Goal: Task Accomplishment & Management: Manage account settings

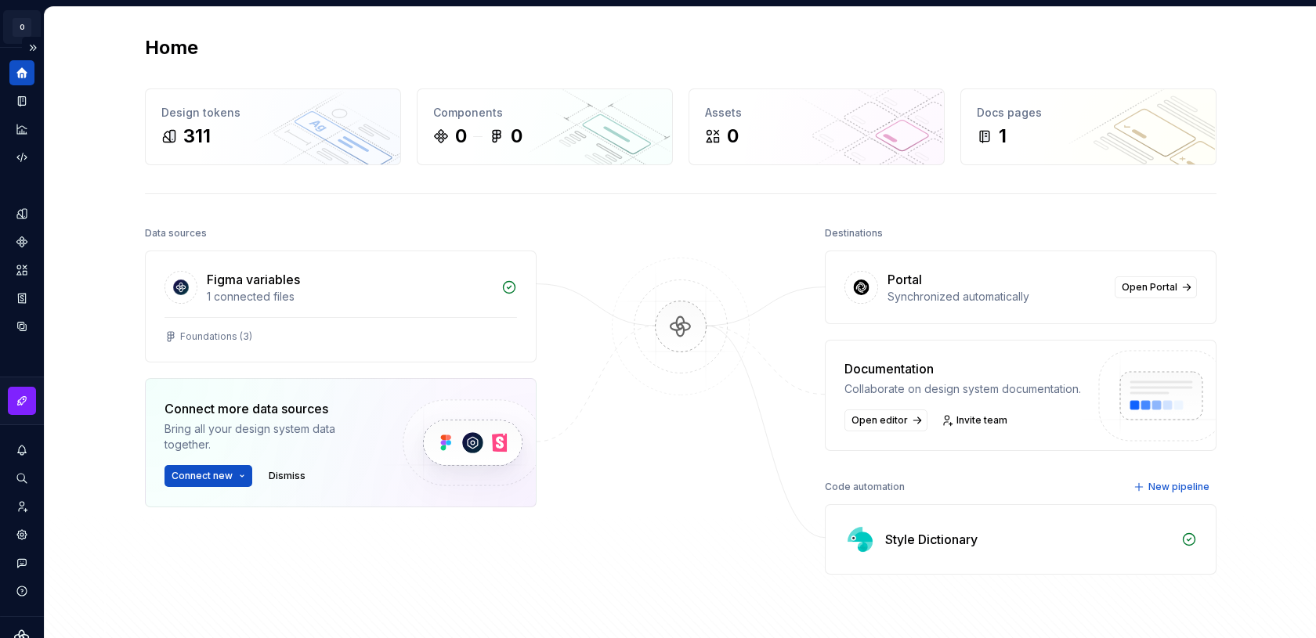
click at [30, 32] on html "O Odyssey G Design system data Home Design tokens 311 Components 0 0 Assets 0 D…" at bounding box center [658, 319] width 1316 height 638
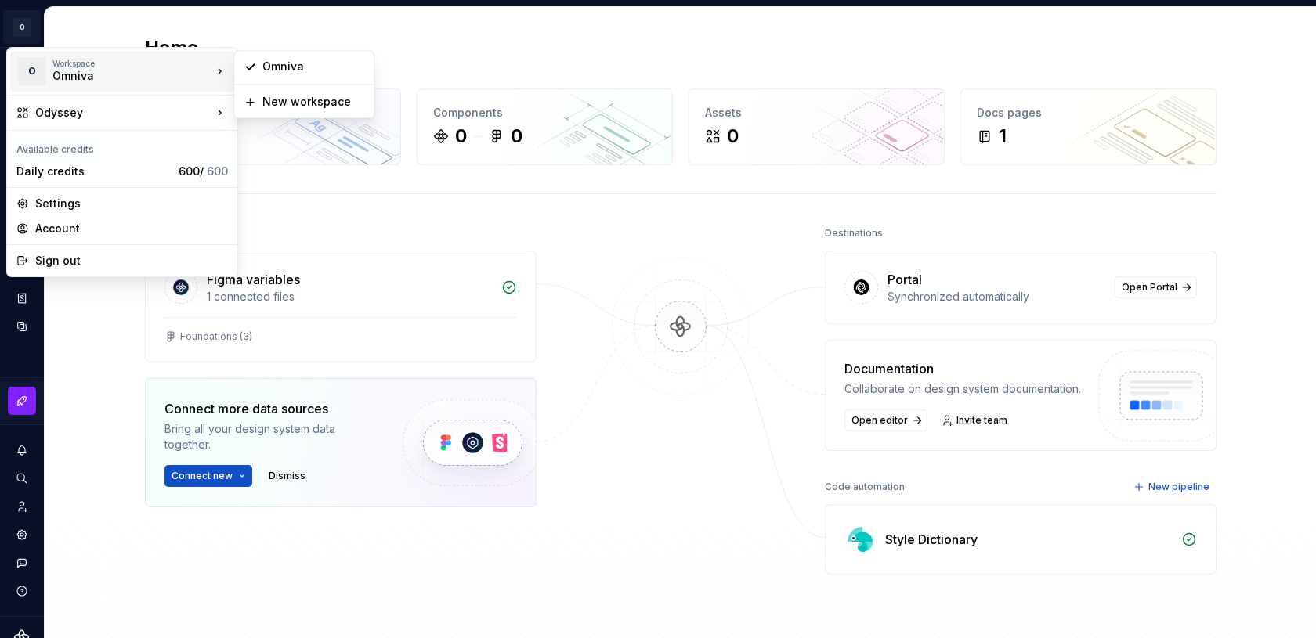
click at [78, 70] on div "Omniva" at bounding box center [118, 76] width 133 height 16
click at [18, 501] on html "O Odyssey G Design system data Home Design tokens 311 Components 0 0 Assets 0 D…" at bounding box center [658, 319] width 1316 height 638
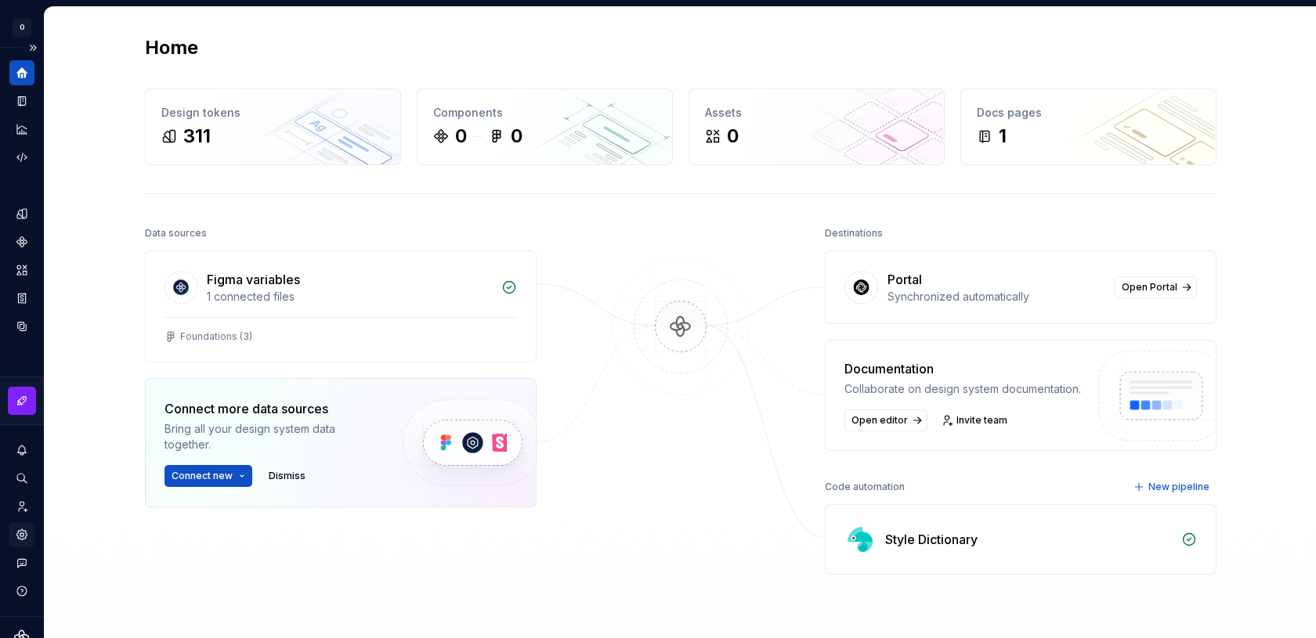
click at [17, 539] on icon "Settings" at bounding box center [22, 535] width 14 height 14
click at [21, 534] on icon "Settings" at bounding box center [22, 535] width 14 height 14
click at [34, 49] on button "Expand sidebar" at bounding box center [33, 48] width 22 height 22
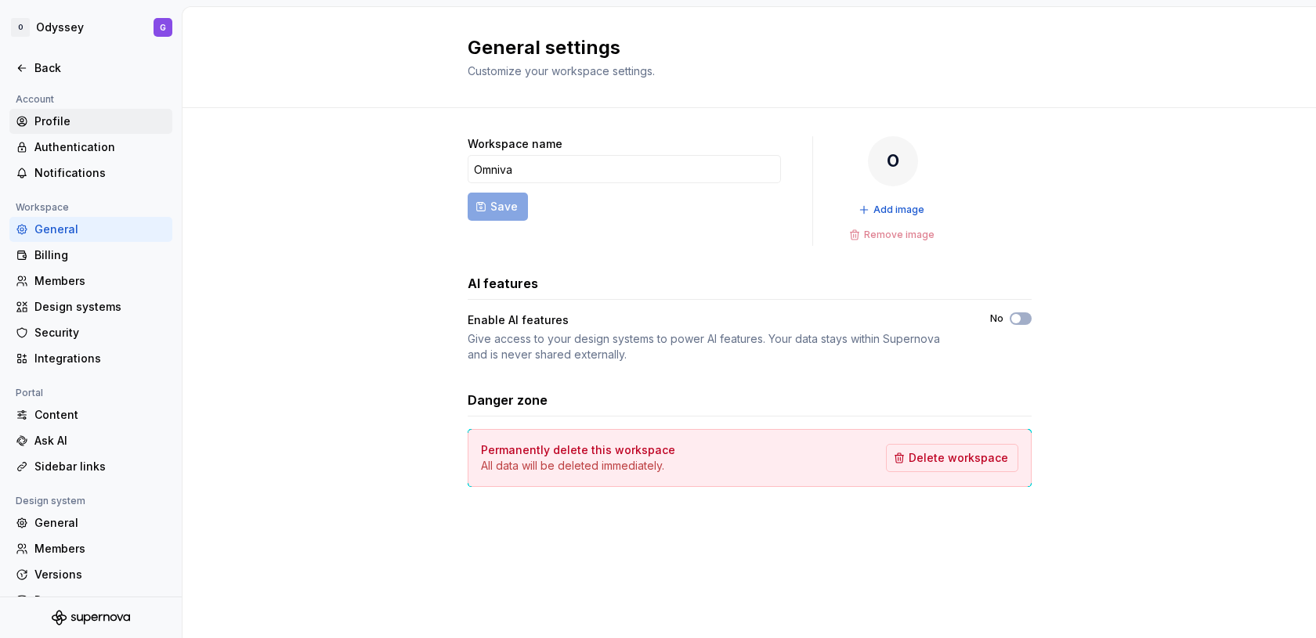
click at [88, 121] on div "Profile" at bounding box center [100, 122] width 132 height 16
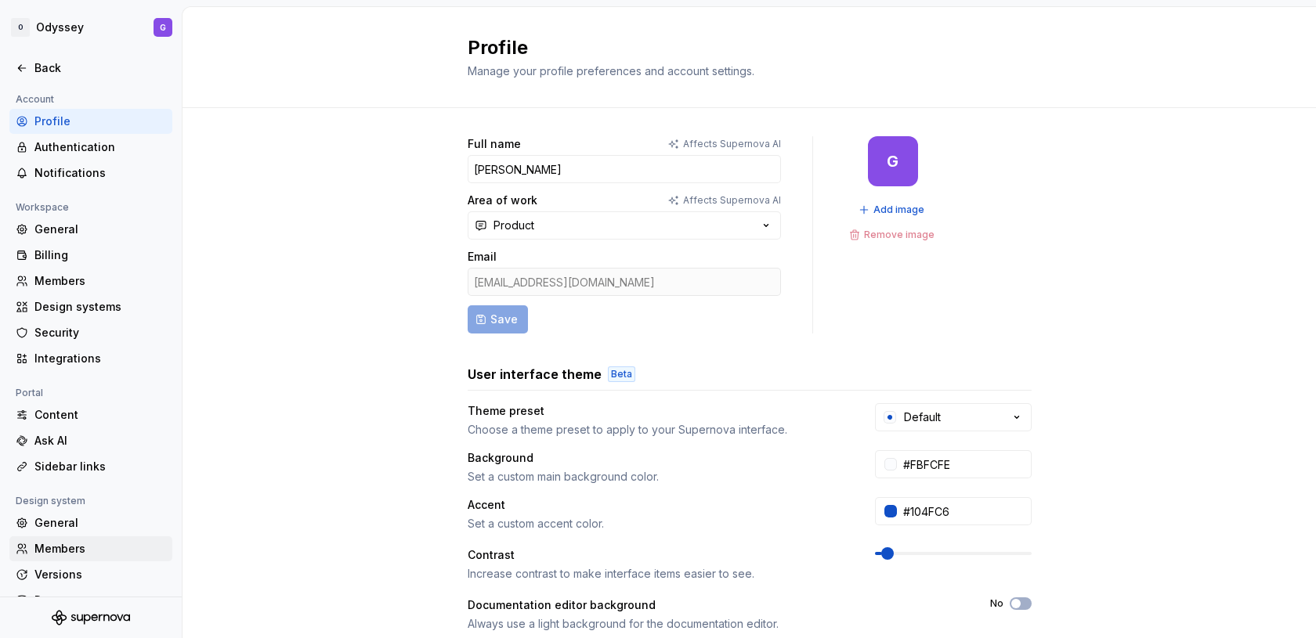
click at [43, 544] on div "Members" at bounding box center [100, 549] width 132 height 16
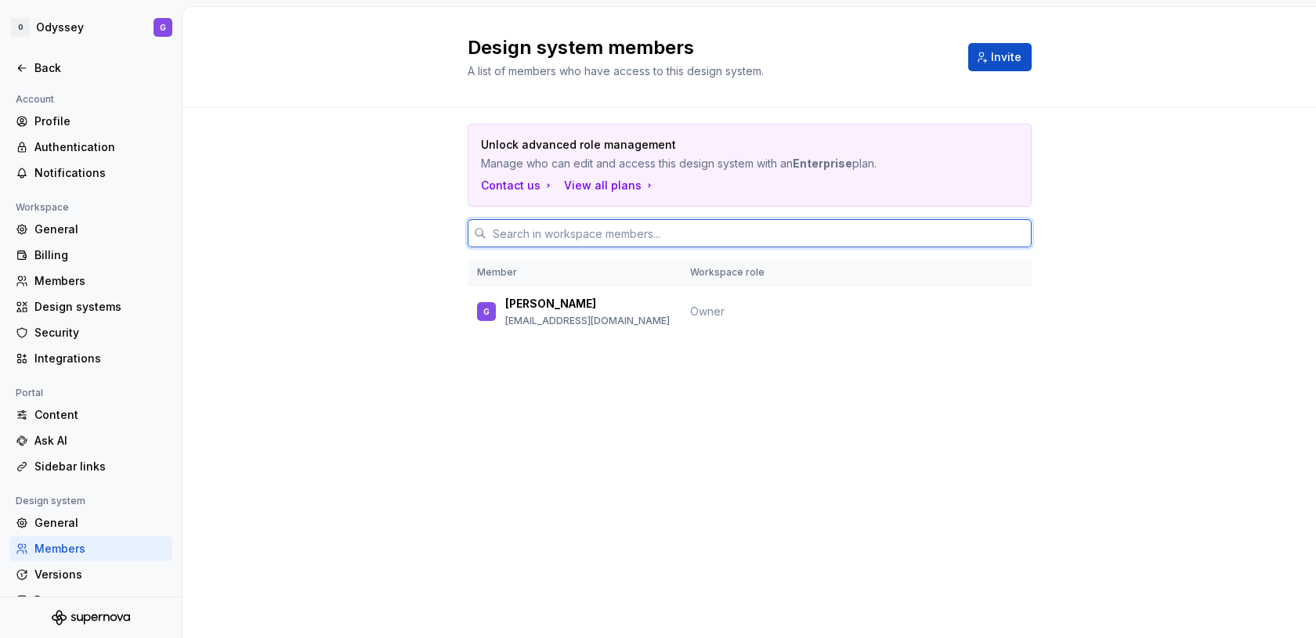
click at [520, 227] on input "text" at bounding box center [758, 233] width 545 height 28
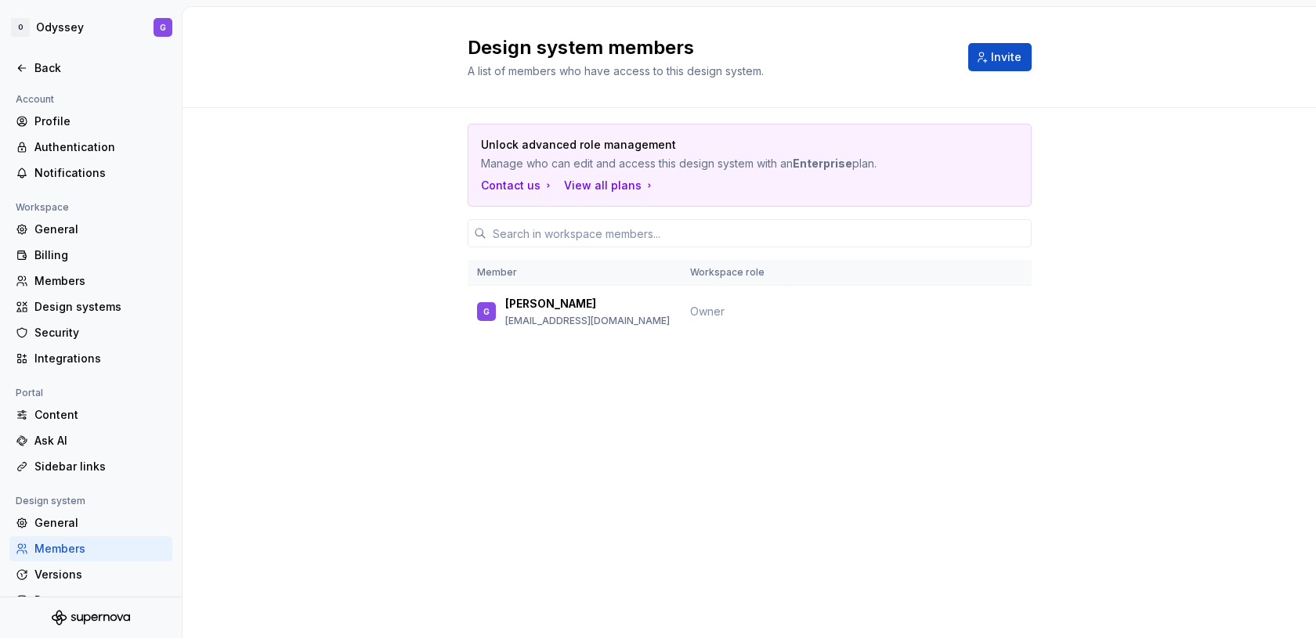
click at [439, 237] on div "Unlock advanced role management Manage who can edit and access this design syst…" at bounding box center [748, 252] width 1133 height 289
click at [991, 52] on button "Invite" at bounding box center [999, 57] width 63 height 28
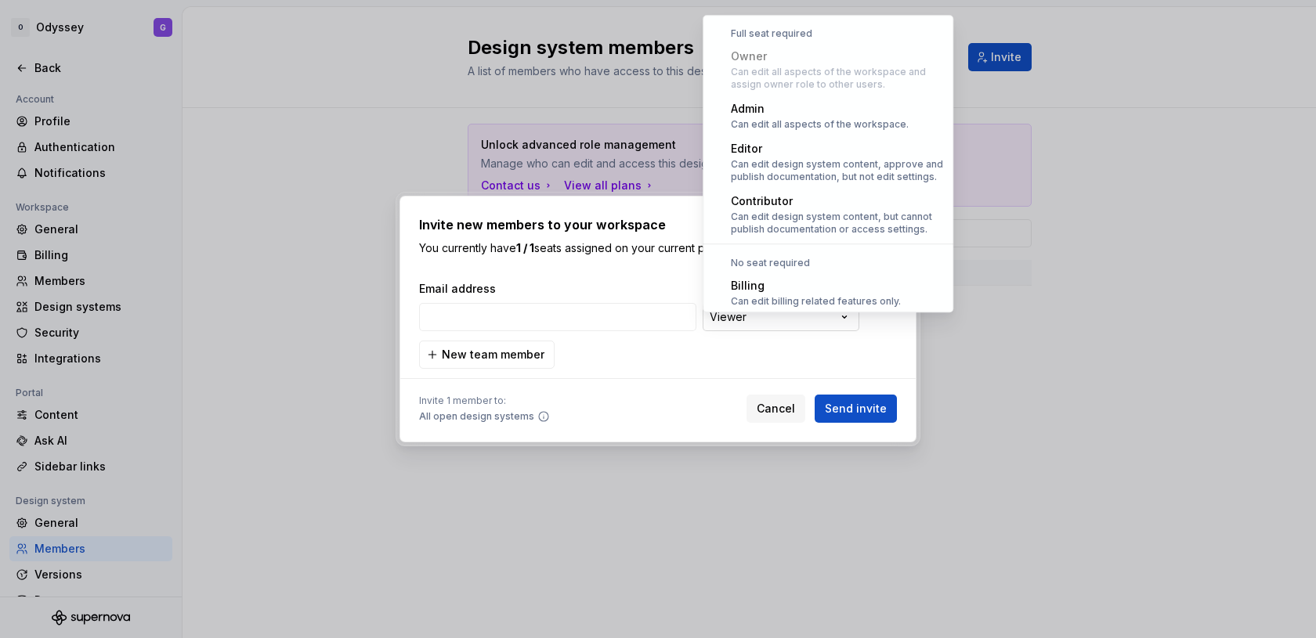
click at [807, 323] on div "**********" at bounding box center [658, 319] width 1316 height 638
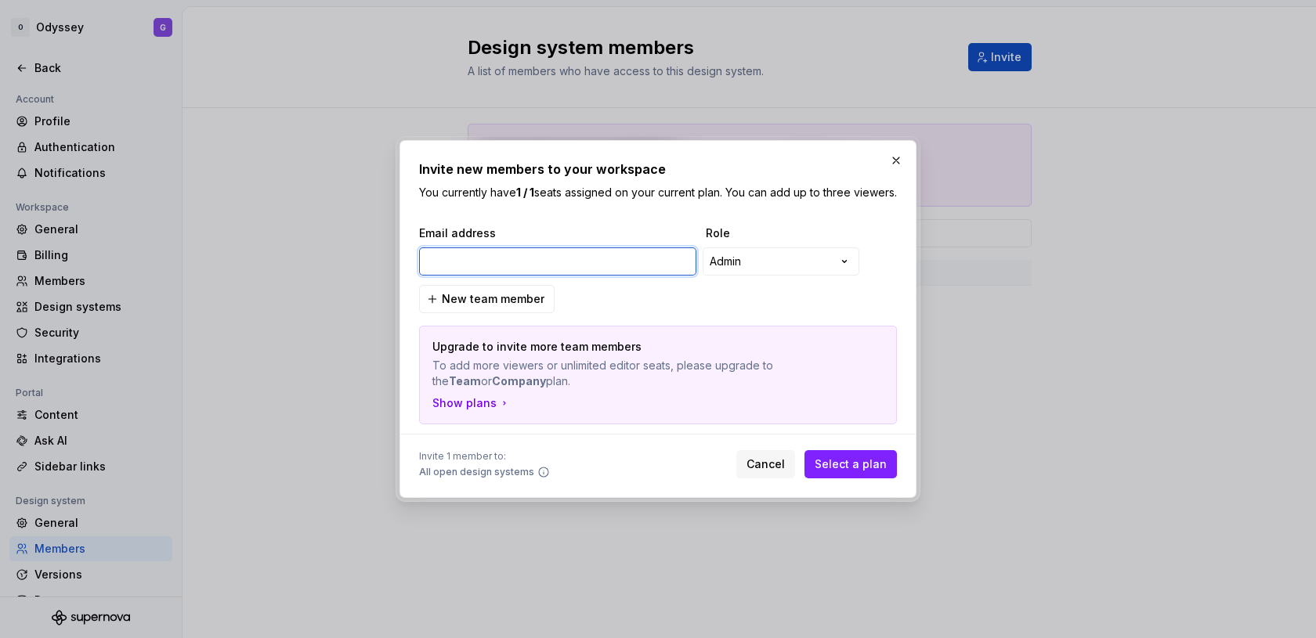
click at [634, 264] on input "email" at bounding box center [557, 261] width 277 height 28
click at [716, 270] on div "**********" at bounding box center [658, 319] width 1316 height 638
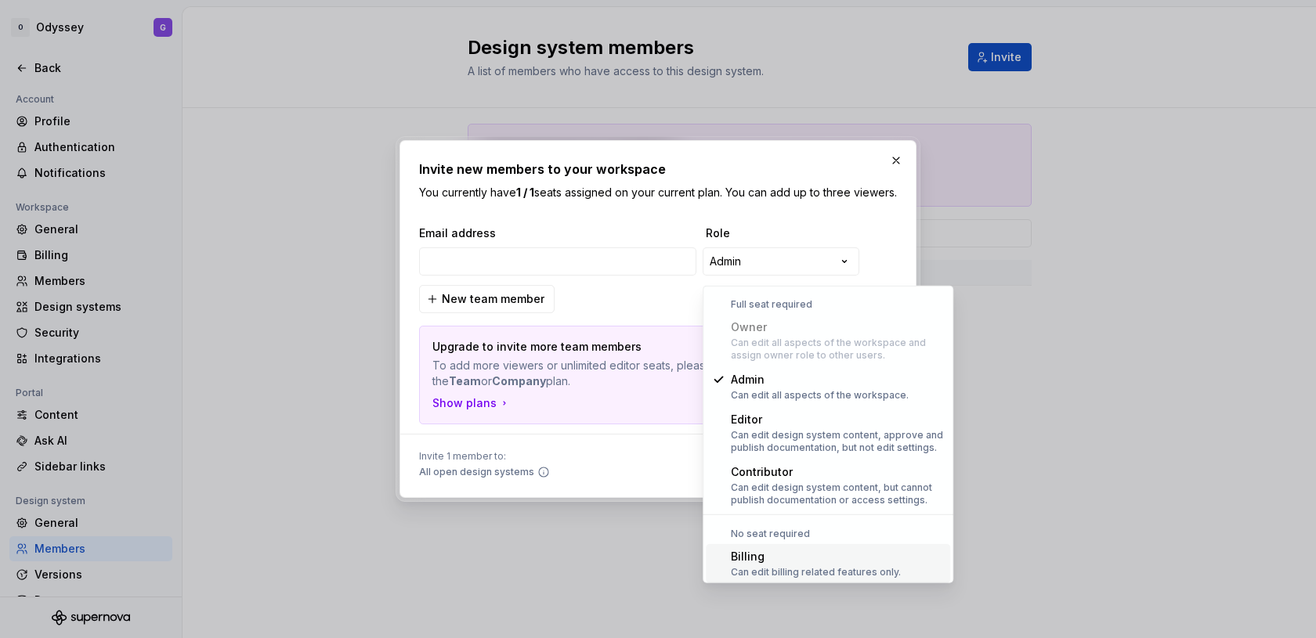
scroll to position [42, 0]
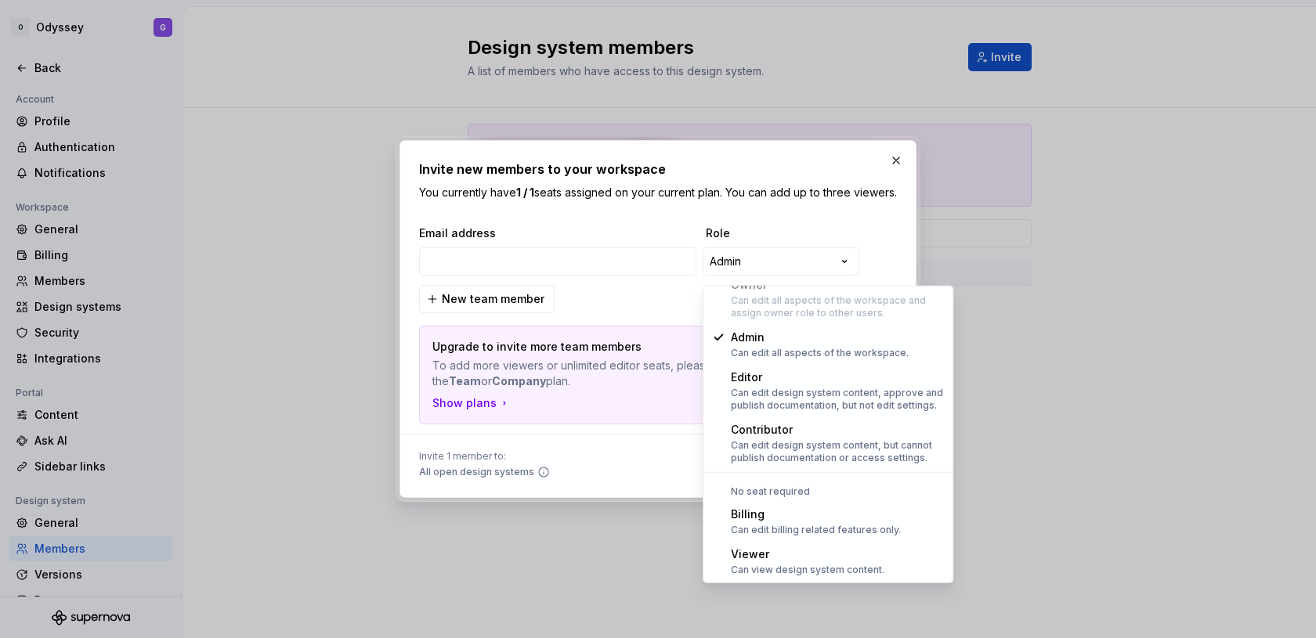
select select "******"
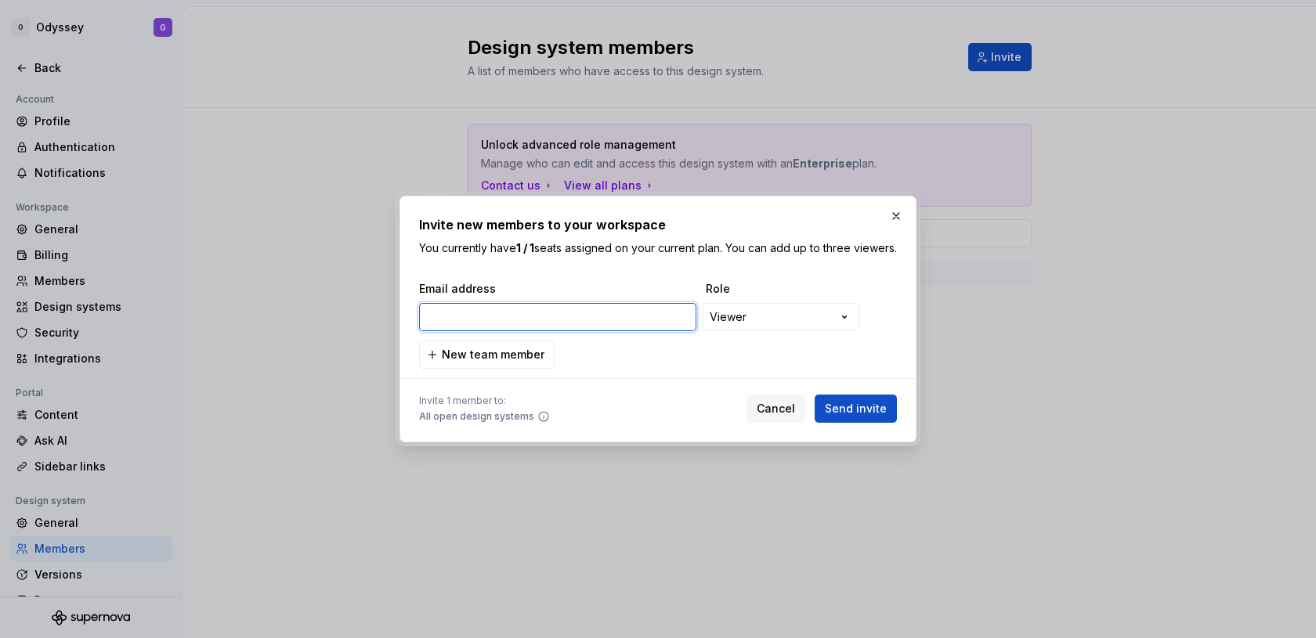
click at [603, 318] on input "email" at bounding box center [557, 317] width 277 height 28
click at [893, 209] on button "button" at bounding box center [896, 216] width 22 height 22
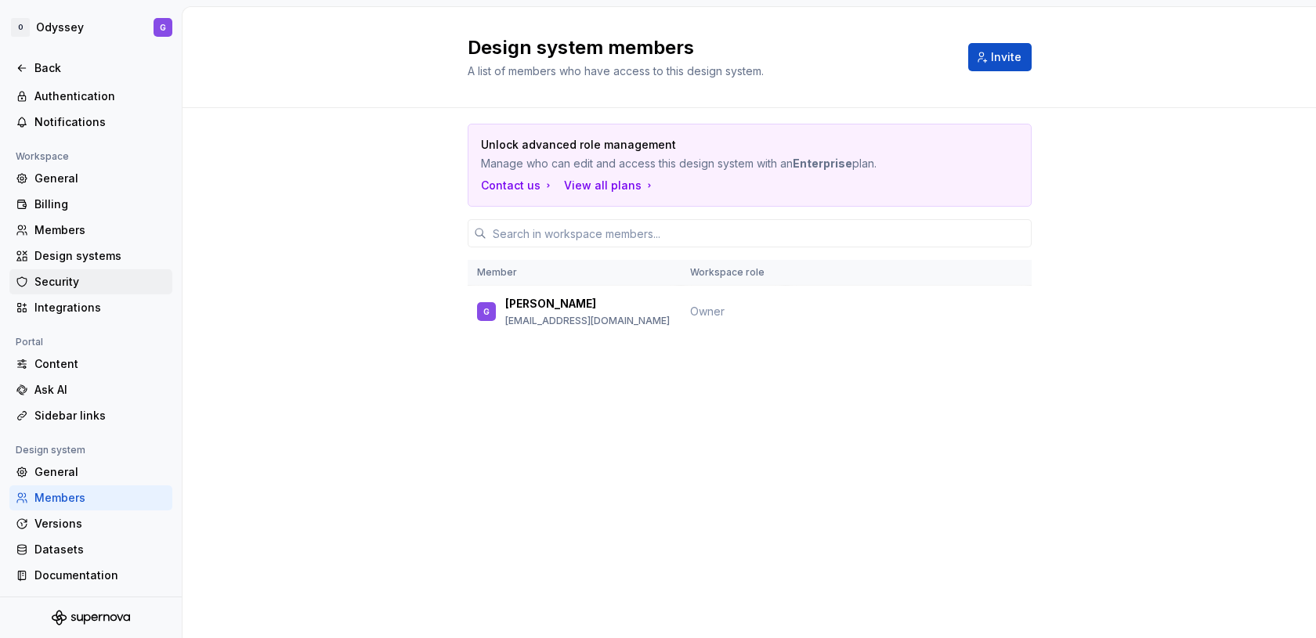
scroll to position [0, 0]
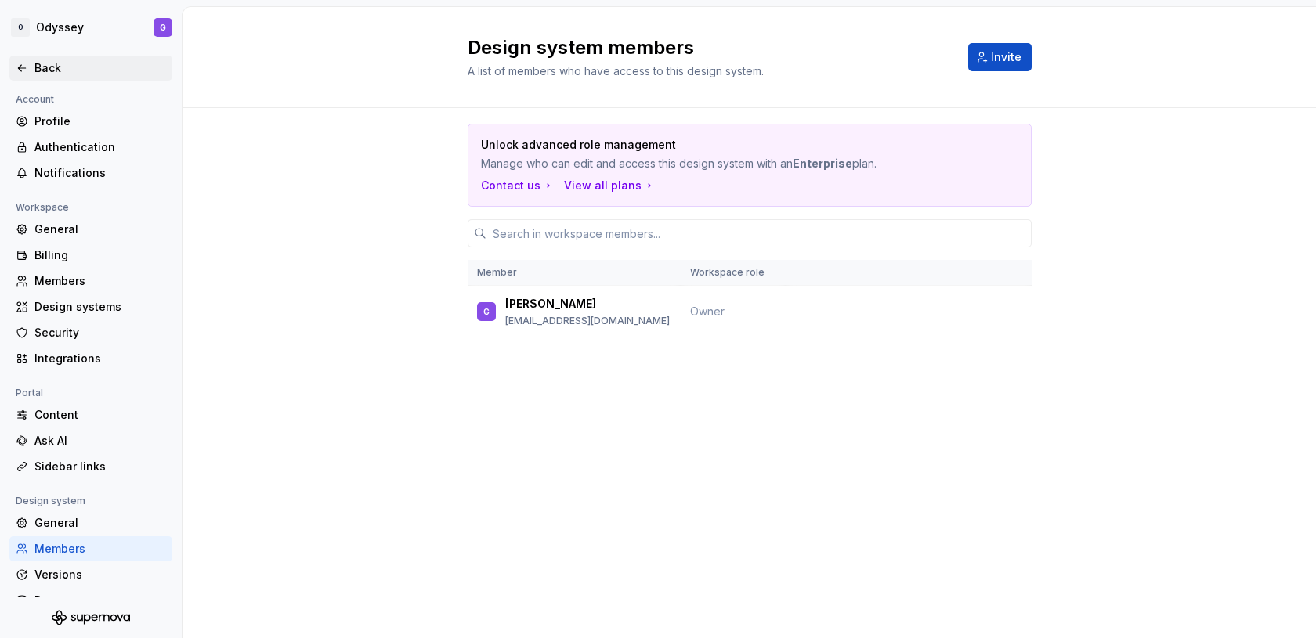
click at [47, 70] on div "Back" at bounding box center [100, 68] width 132 height 16
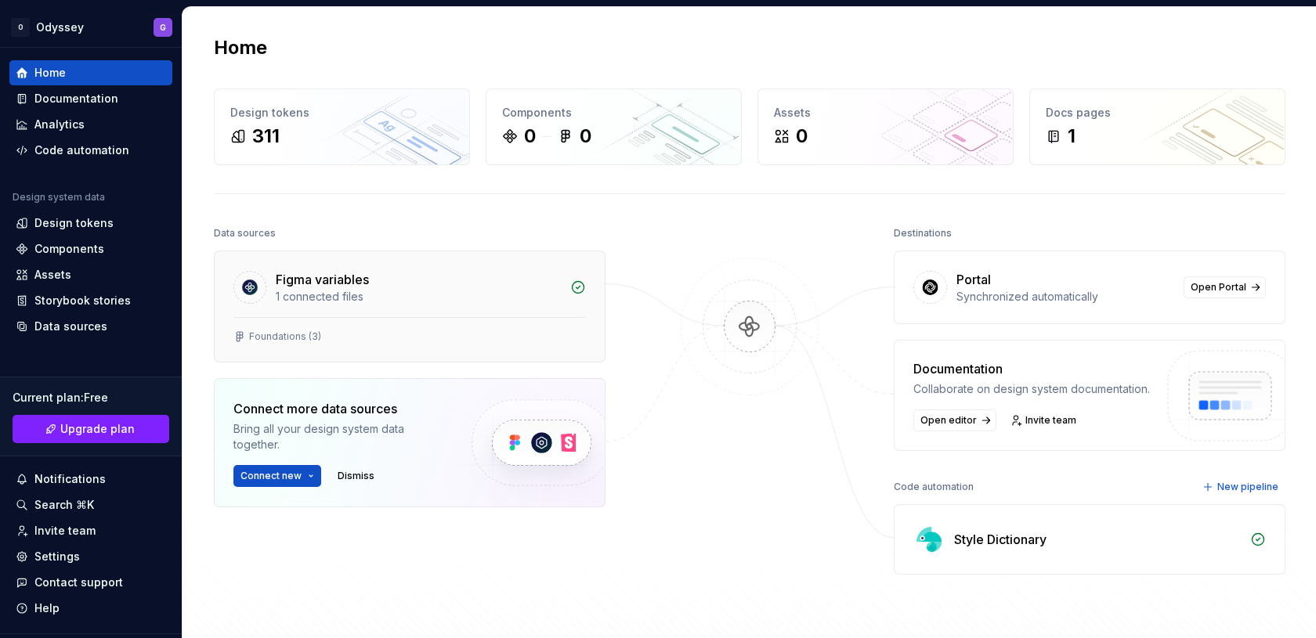
click at [343, 275] on div "Figma variables" at bounding box center [322, 279] width 93 height 19
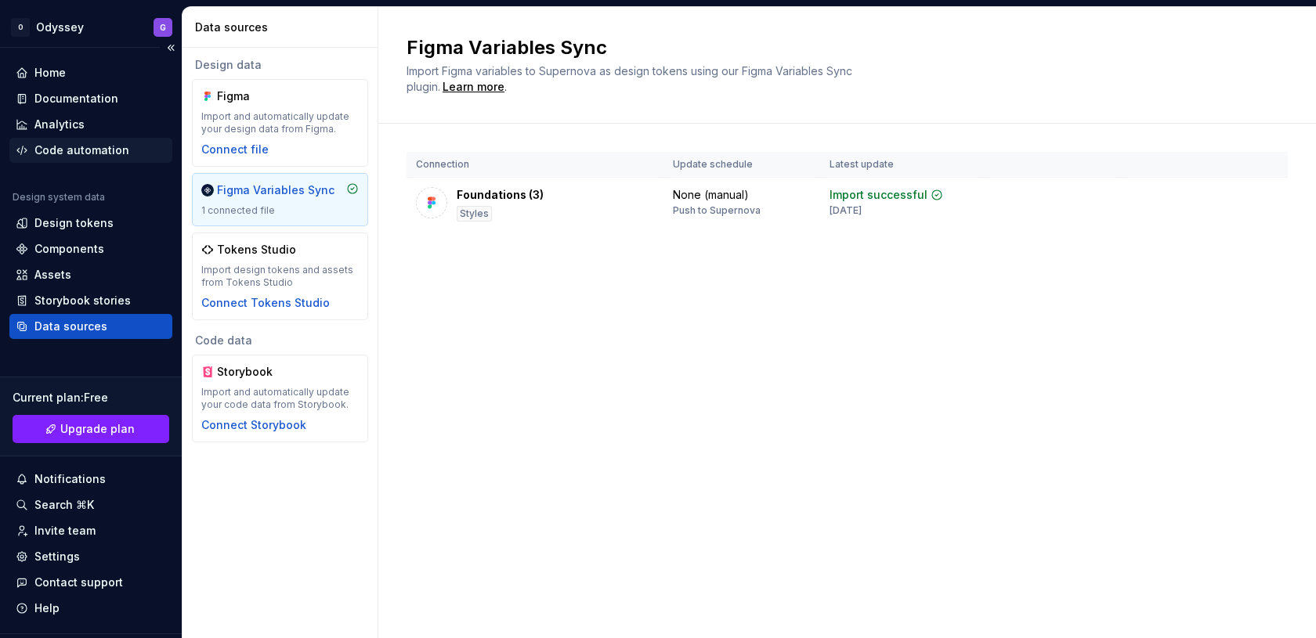
click at [76, 155] on div "Code automation" at bounding box center [81, 151] width 95 height 16
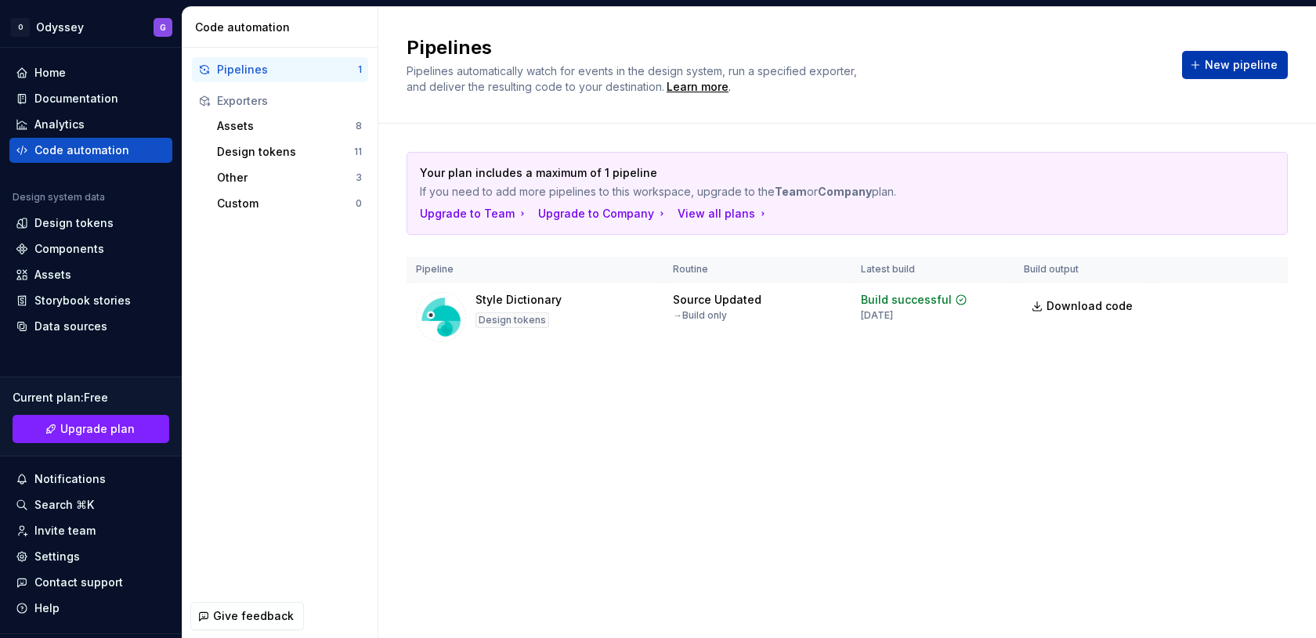
click at [1222, 74] on button "New pipeline" at bounding box center [1235, 65] width 106 height 28
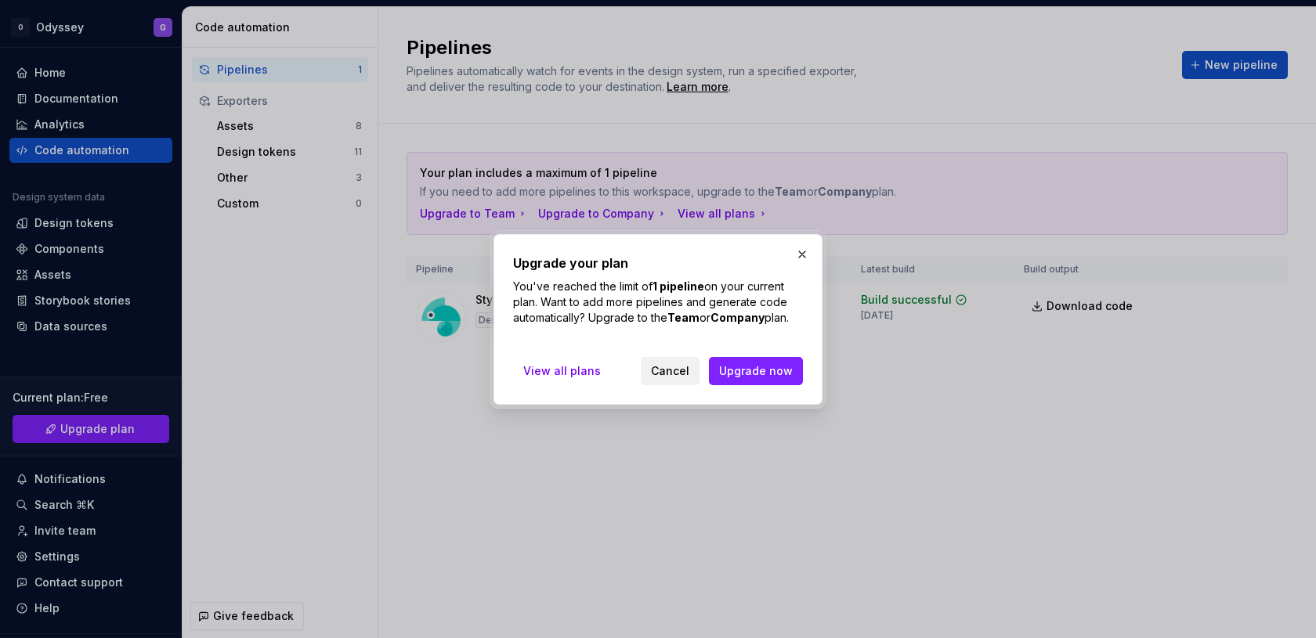
click at [689, 374] on span "Cancel" at bounding box center [670, 371] width 38 height 16
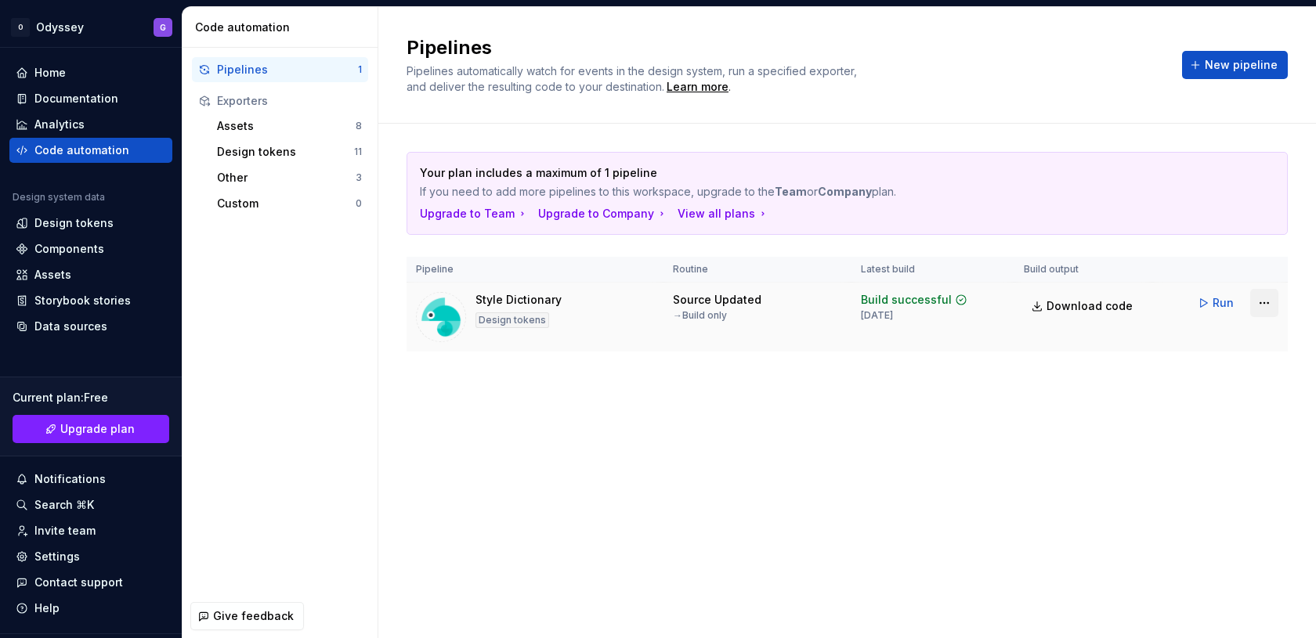
click at [1260, 297] on html "O Odyssey G Home Documentation Analytics Code automation Design system data Des…" at bounding box center [658, 319] width 1316 height 638
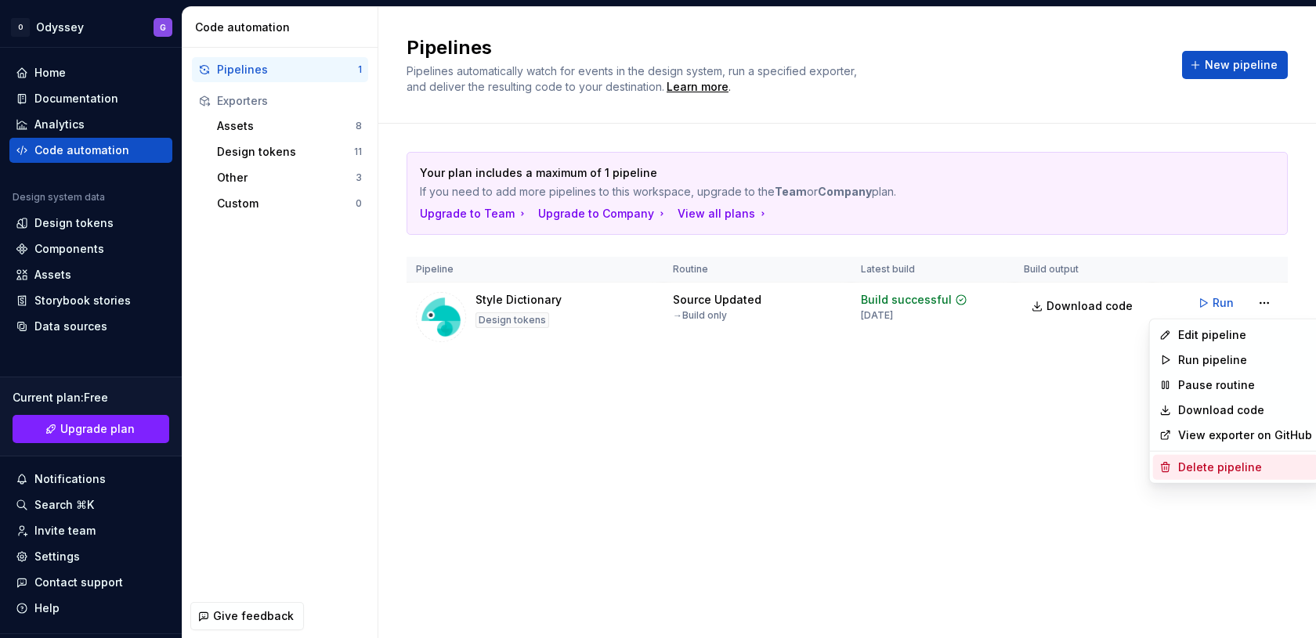
click at [1205, 463] on div "Delete pipeline" at bounding box center [1245, 468] width 134 height 16
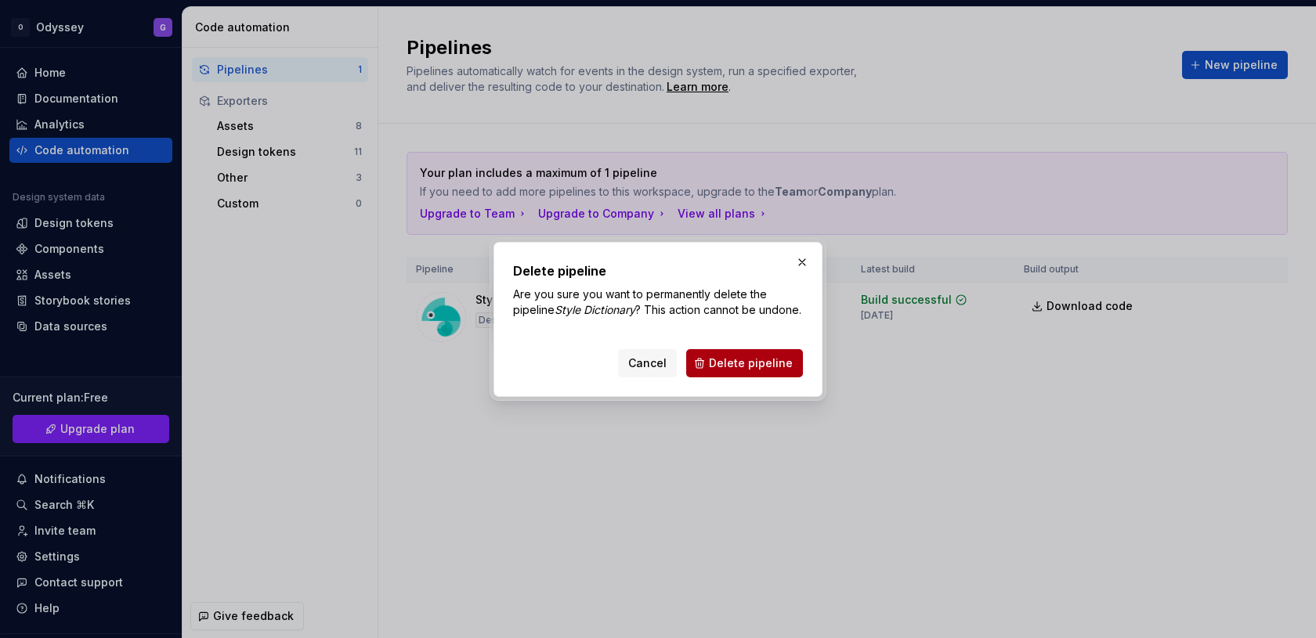
click at [779, 363] on span "Delete pipeline" at bounding box center [751, 364] width 84 height 16
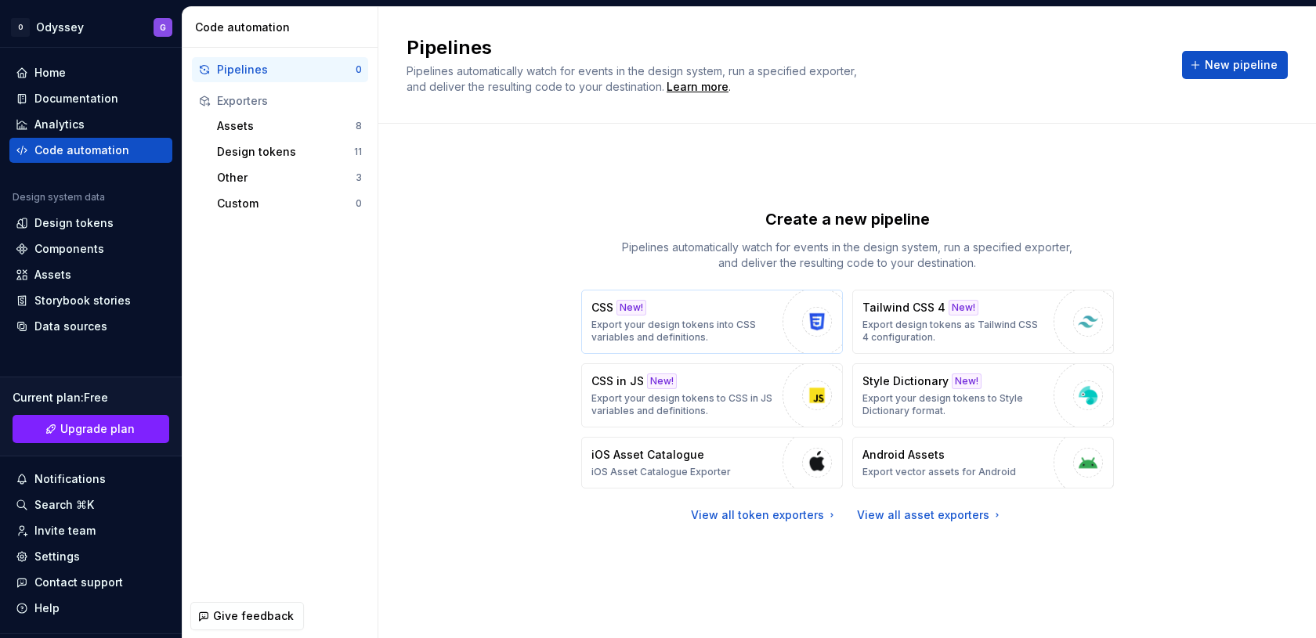
click at [720, 331] on p "Export your design tokens into CSS variables and definitions." at bounding box center [682, 331] width 183 height 25
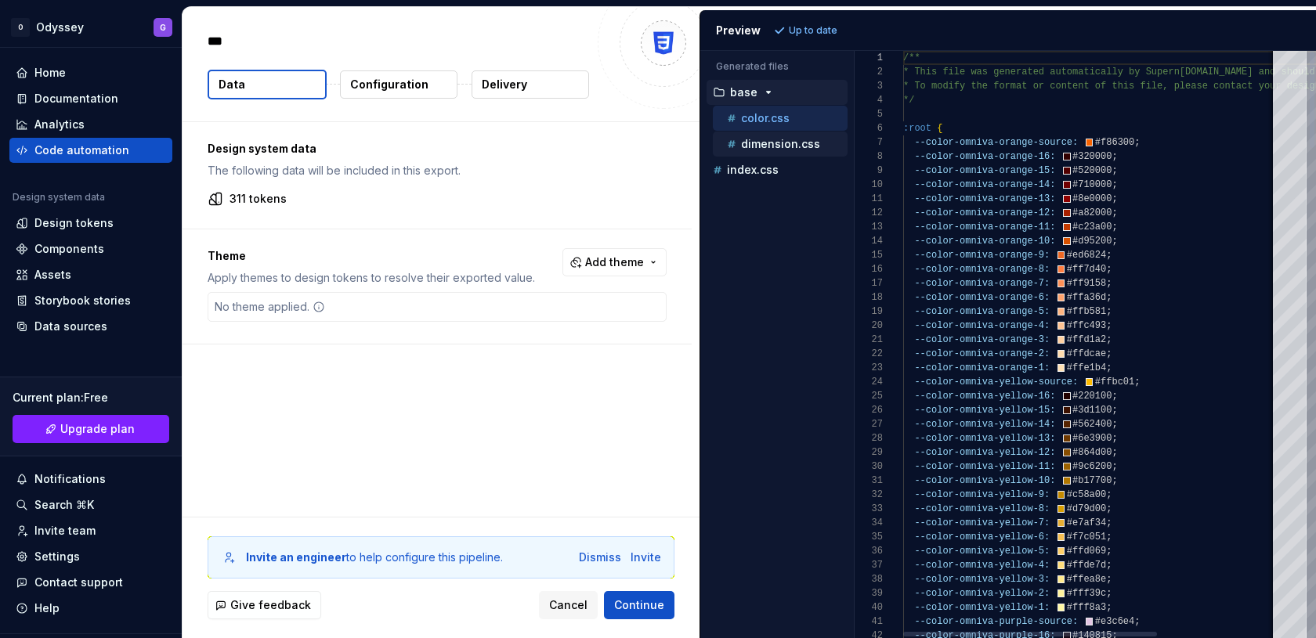
type textarea "*"
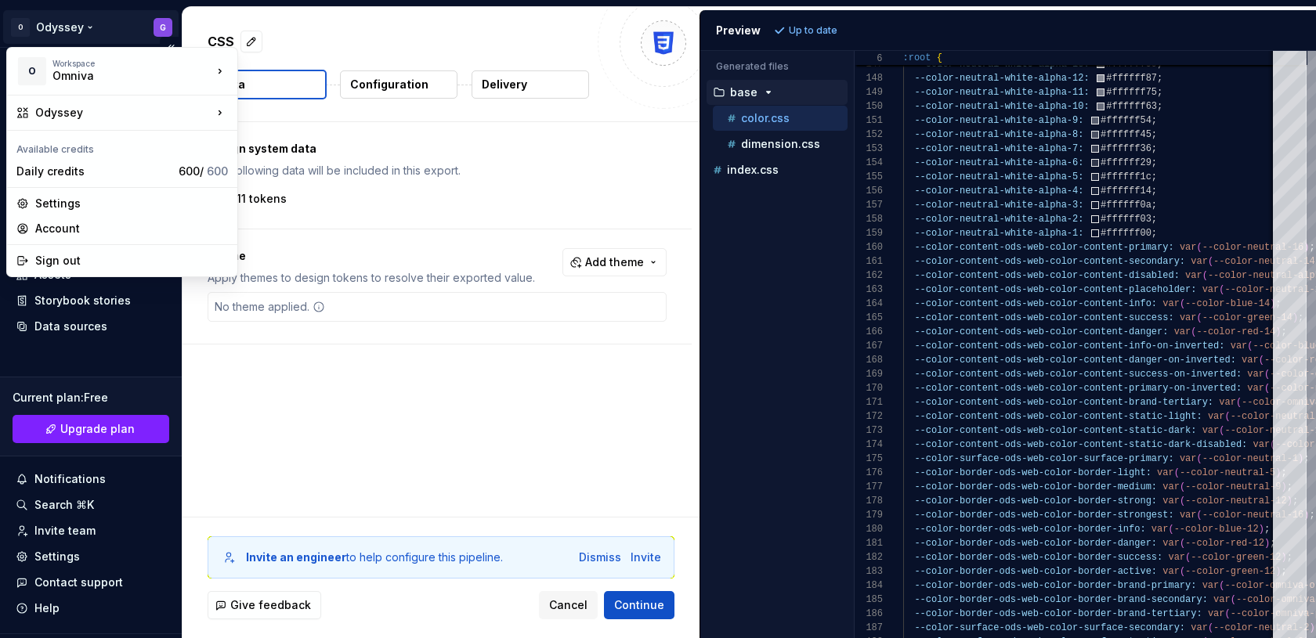
click at [40, 33] on html "O Odyssey G Home Documentation Analytics Code automation Design system data Des…" at bounding box center [658, 319] width 1316 height 638
click at [63, 255] on div "Sign out" at bounding box center [131, 261] width 193 height 16
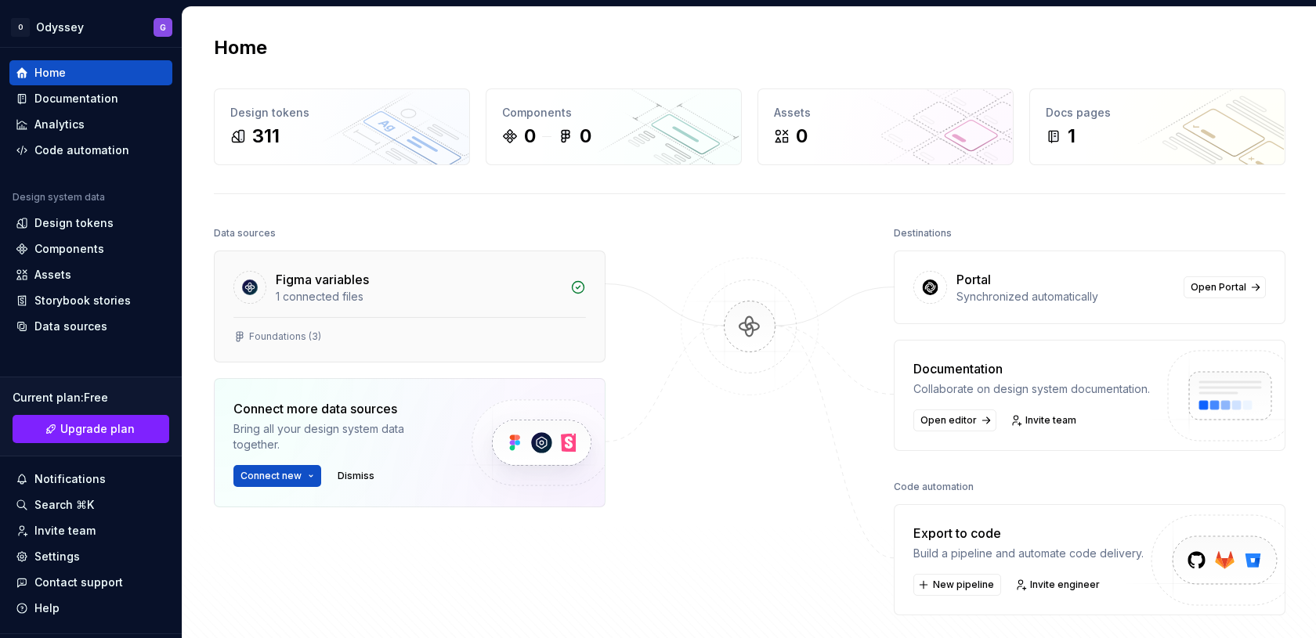
click at [349, 277] on div "Figma variables" at bounding box center [322, 279] width 93 height 19
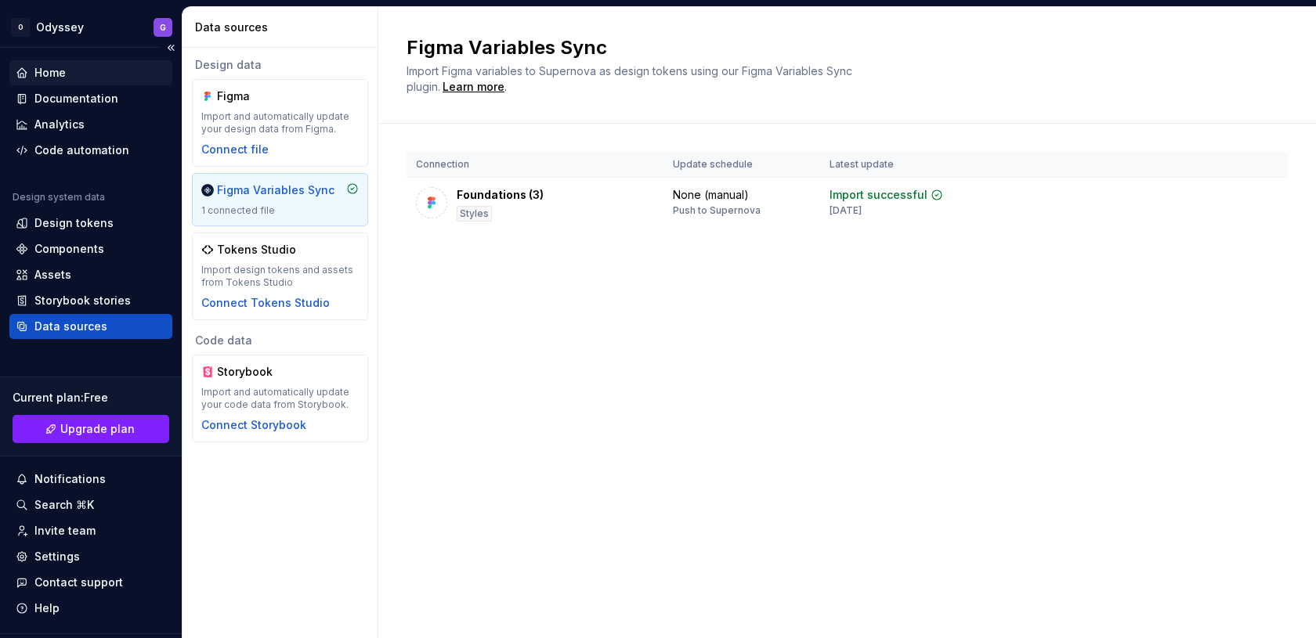
click at [76, 75] on div "Home" at bounding box center [91, 73] width 150 height 16
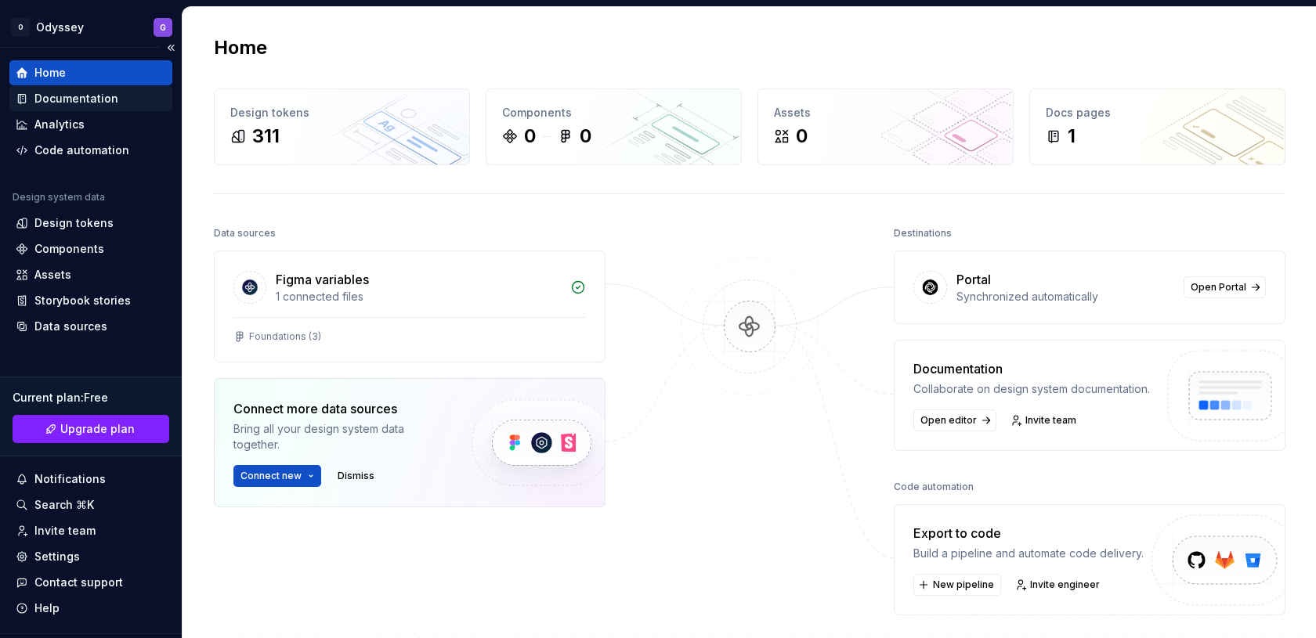
click at [65, 95] on div "Documentation" at bounding box center [76, 99] width 84 height 16
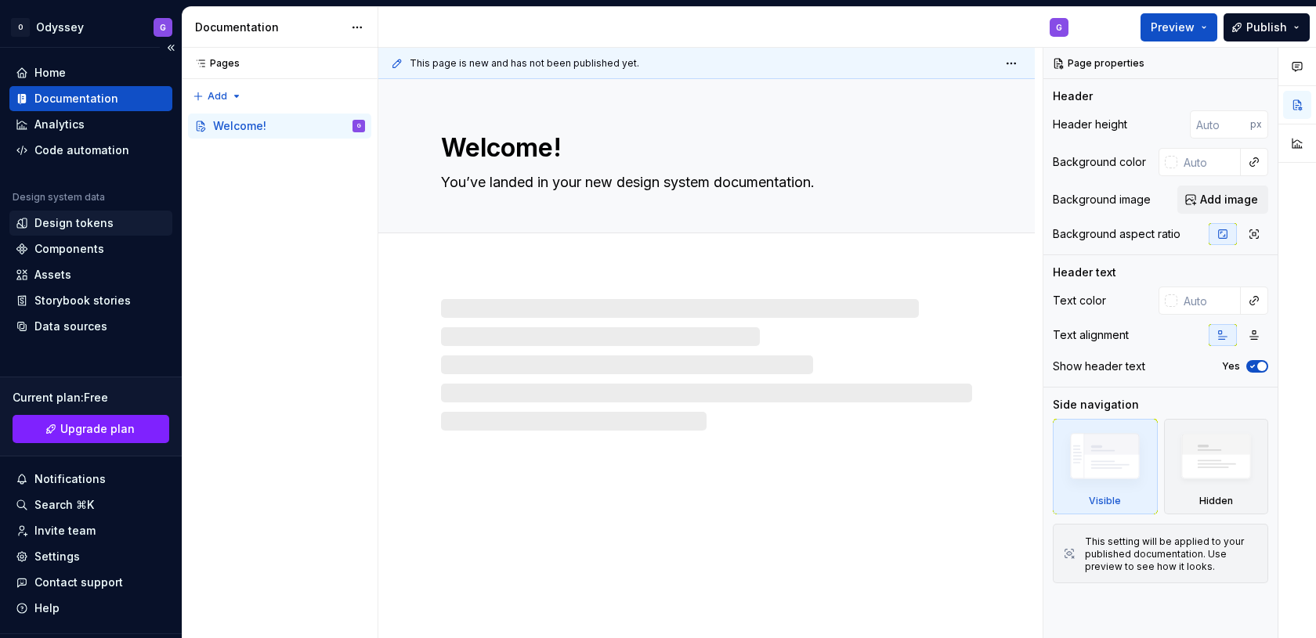
click at [63, 228] on div "Design tokens" at bounding box center [73, 223] width 79 height 16
type textarea "*"
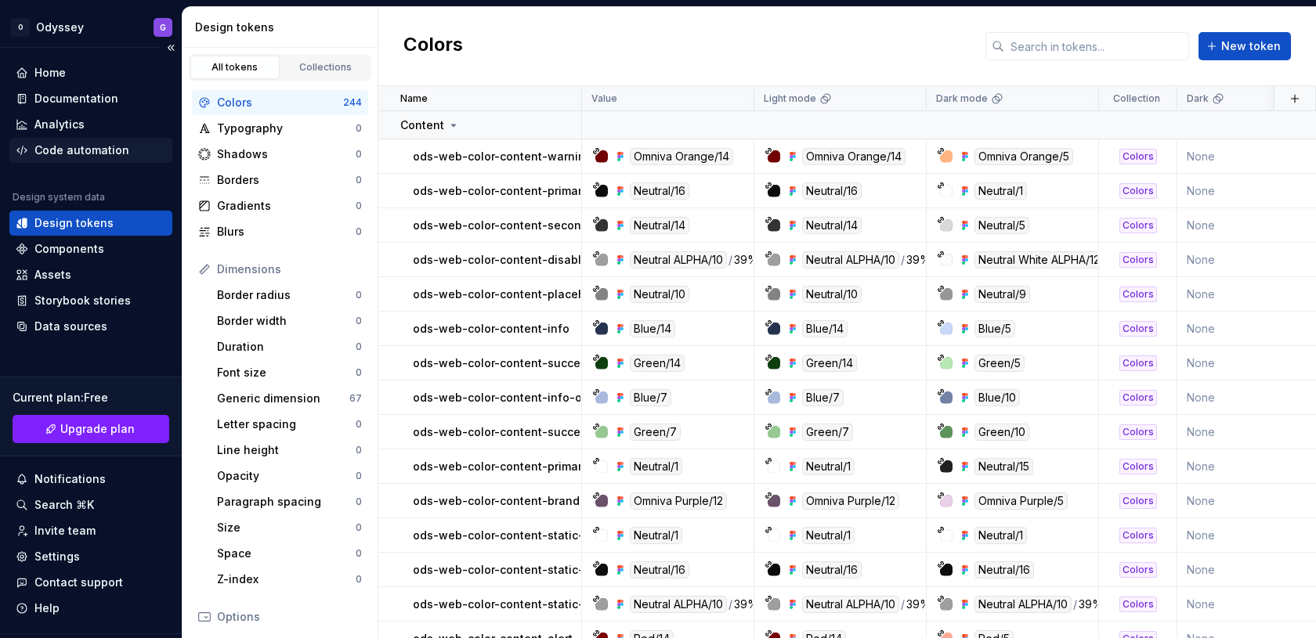
click at [99, 146] on div "Code automation" at bounding box center [81, 151] width 95 height 16
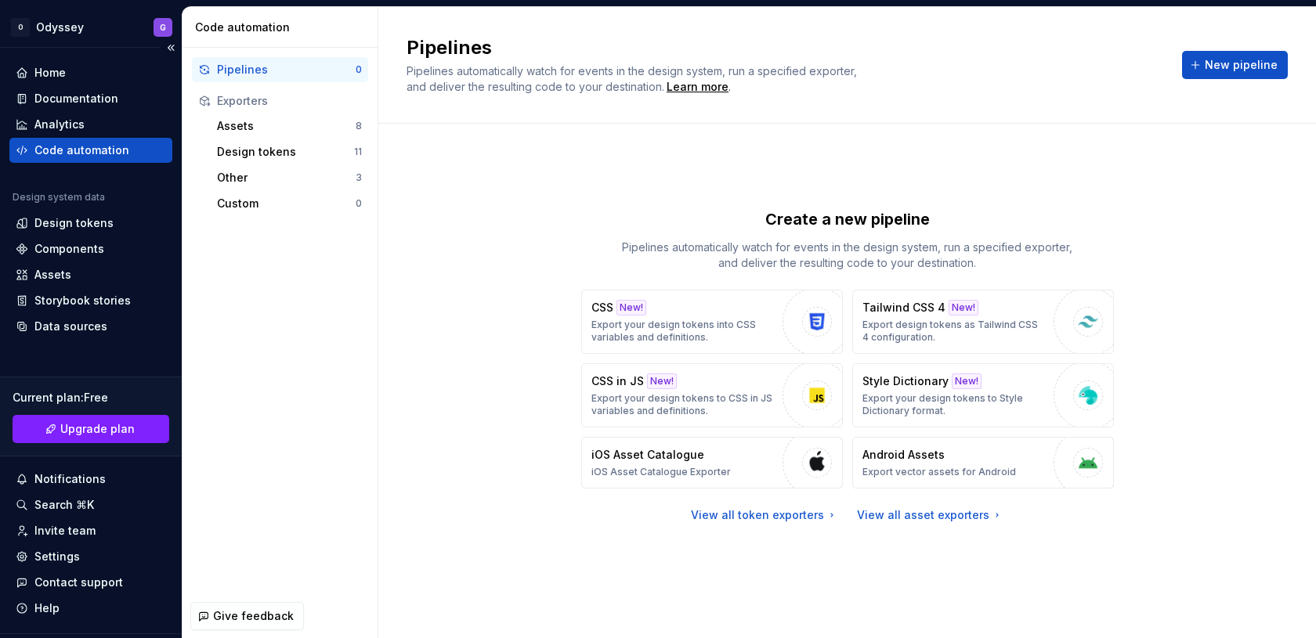
scroll to position [35, 0]
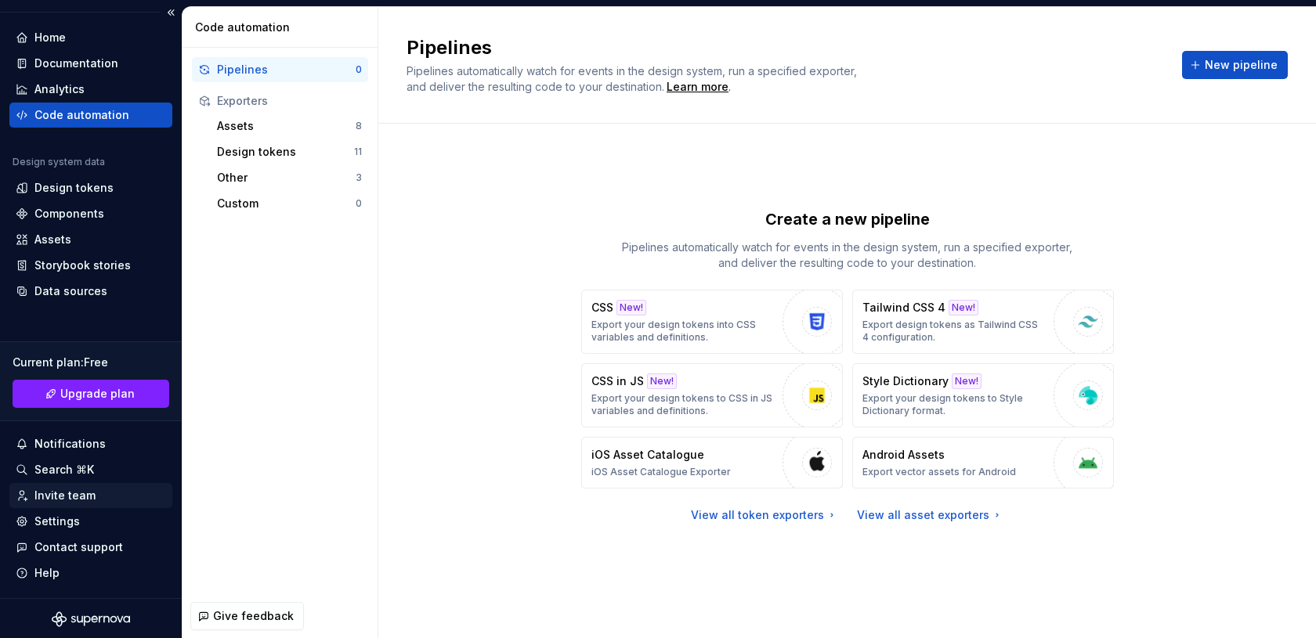
click at [68, 494] on div "Invite team" at bounding box center [64, 496] width 61 height 16
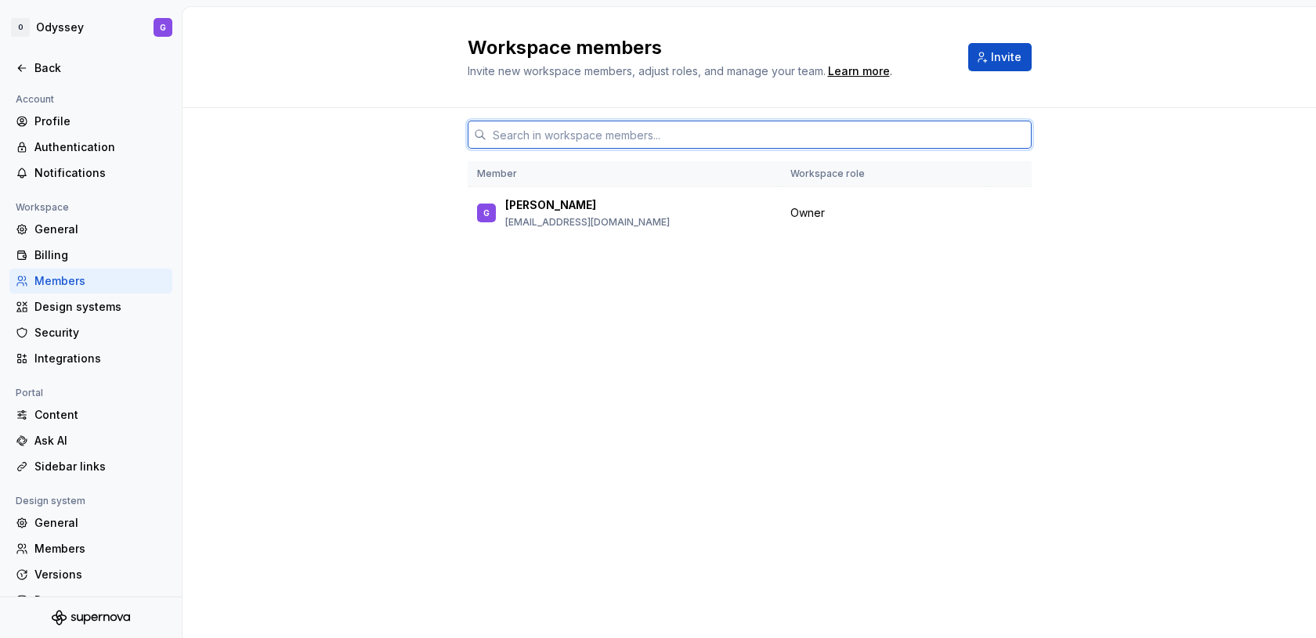
click at [817, 144] on input "text" at bounding box center [758, 135] width 545 height 28
click at [817, 142] on input "text" at bounding box center [758, 135] width 545 height 28
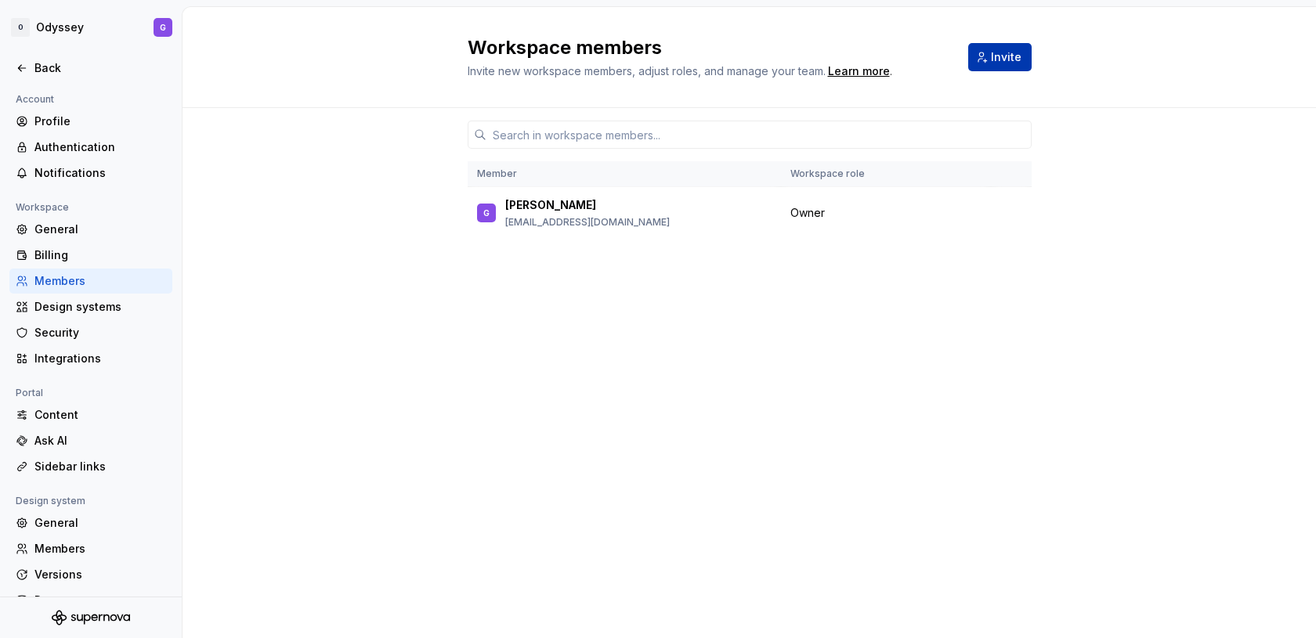
click at [1002, 64] on button "Invite" at bounding box center [999, 57] width 63 height 28
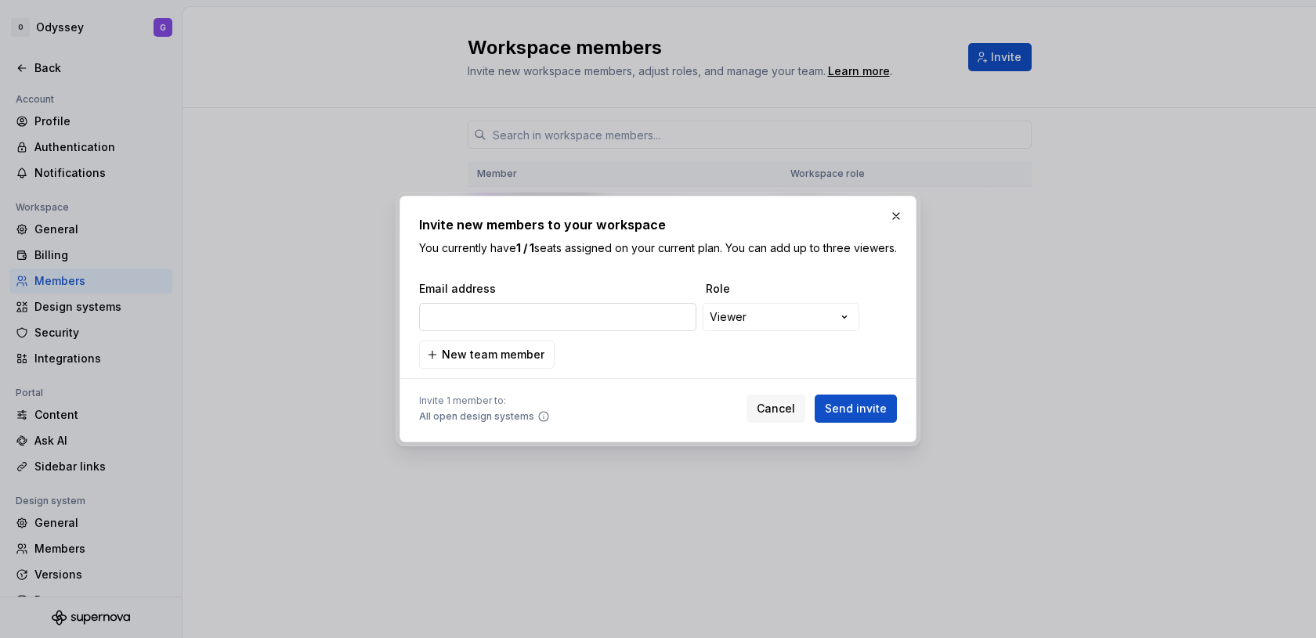
click at [477, 331] on input "email" at bounding box center [557, 317] width 277 height 28
paste input "rytis.sidlauskas@omniva.lt"
type input "rytis.sidlauskas@omniva.lt"
click at [851, 414] on span "Send invite" at bounding box center [856, 409] width 62 height 16
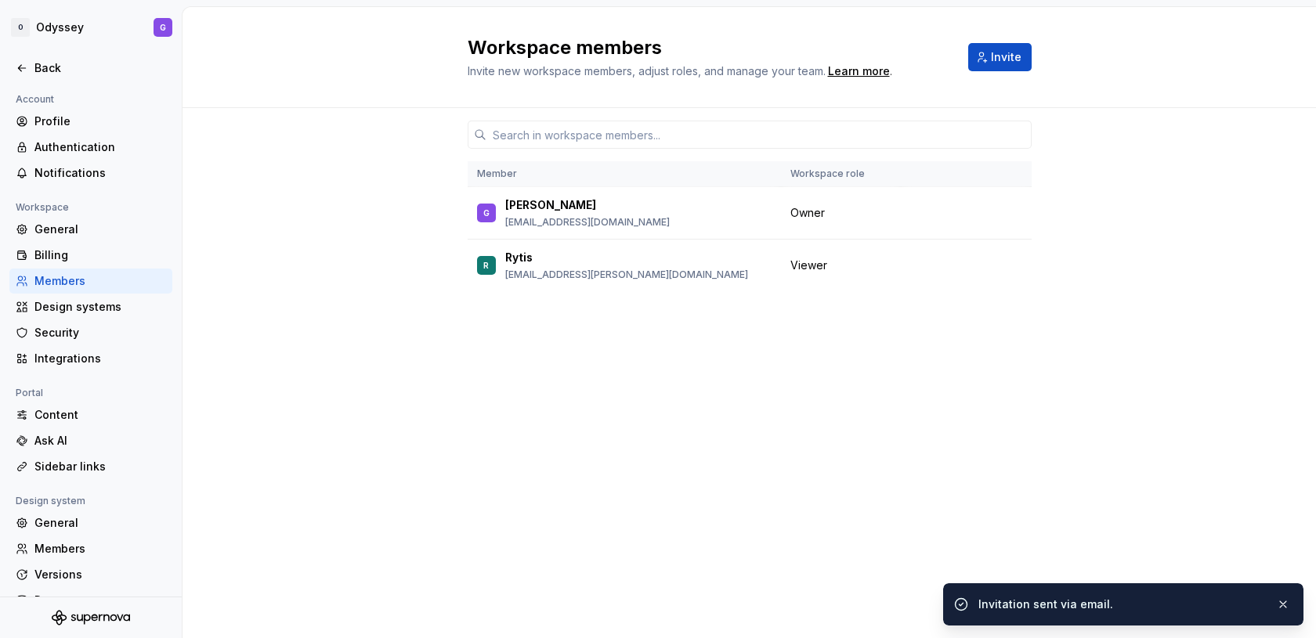
click at [553, 331] on div "Member Workspace role G Gula gulagha.gozalov@omniva.ee Owner R Rytis rytis.sidl…" at bounding box center [750, 343] width 564 height 471
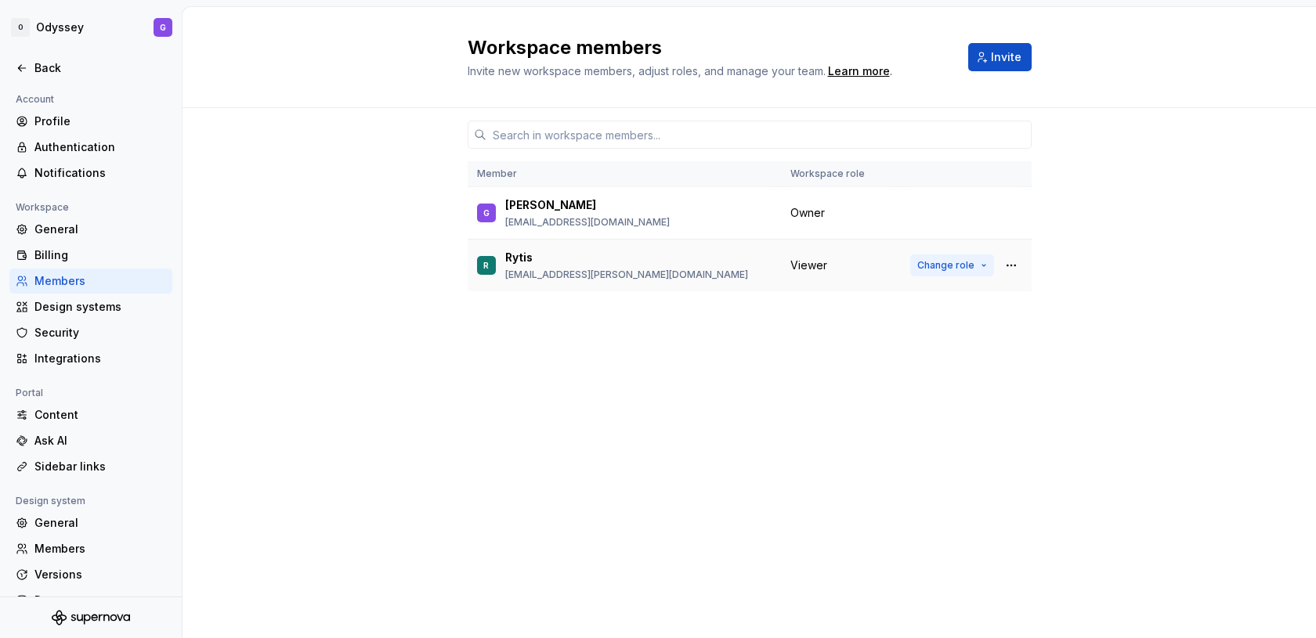
click at [973, 263] on button "Change role" at bounding box center [952, 266] width 84 height 22
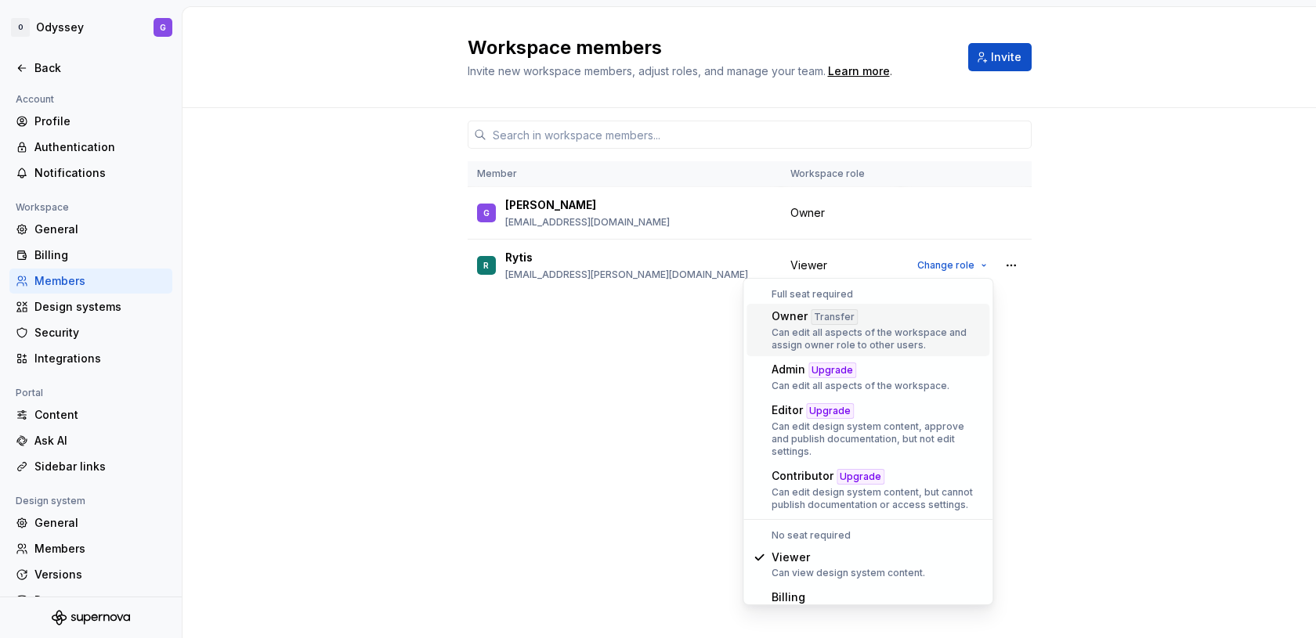
click at [556, 369] on div "Member Workspace role G Gula gulagha.gozalov@omniva.ee Owner R Rytis rytis.sidl…" at bounding box center [750, 343] width 564 height 471
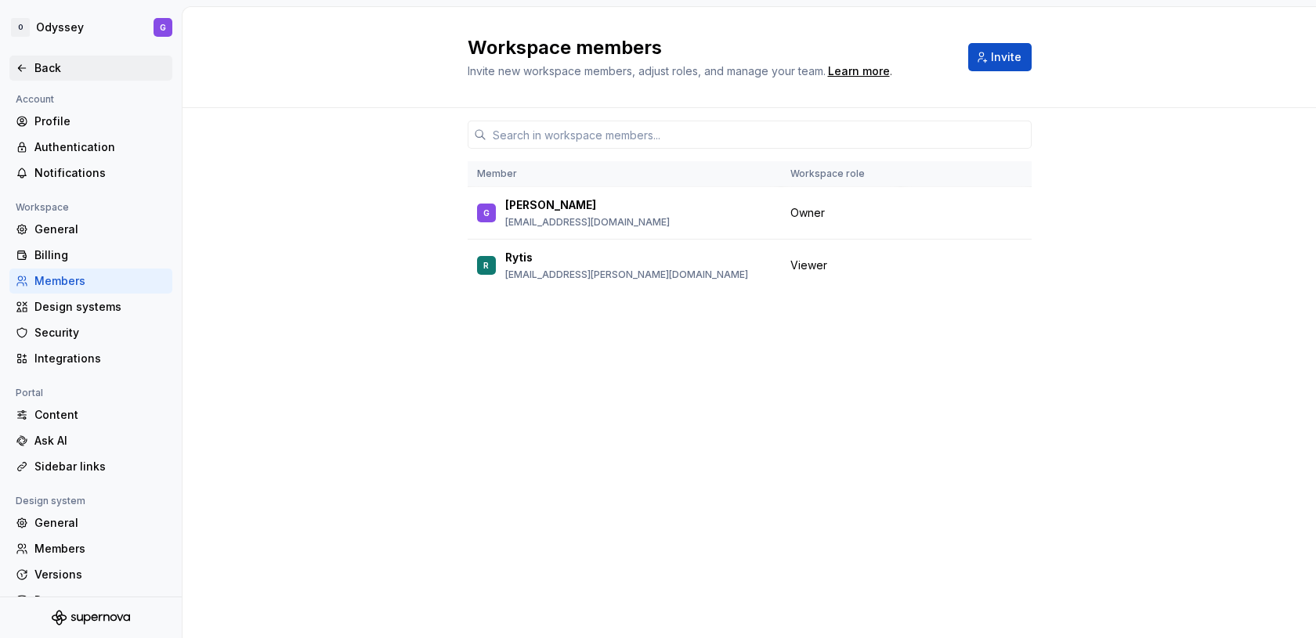
click at [34, 60] on div "Back" at bounding box center [100, 68] width 132 height 16
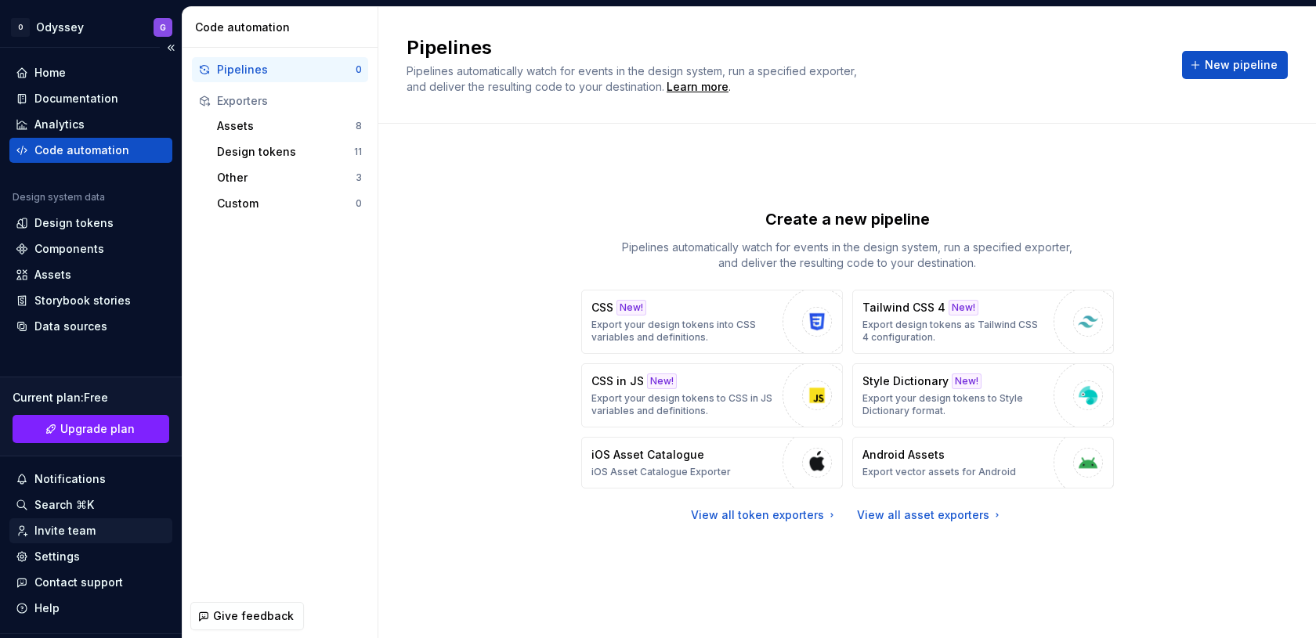
click at [57, 526] on div "Invite team" at bounding box center [64, 531] width 61 height 16
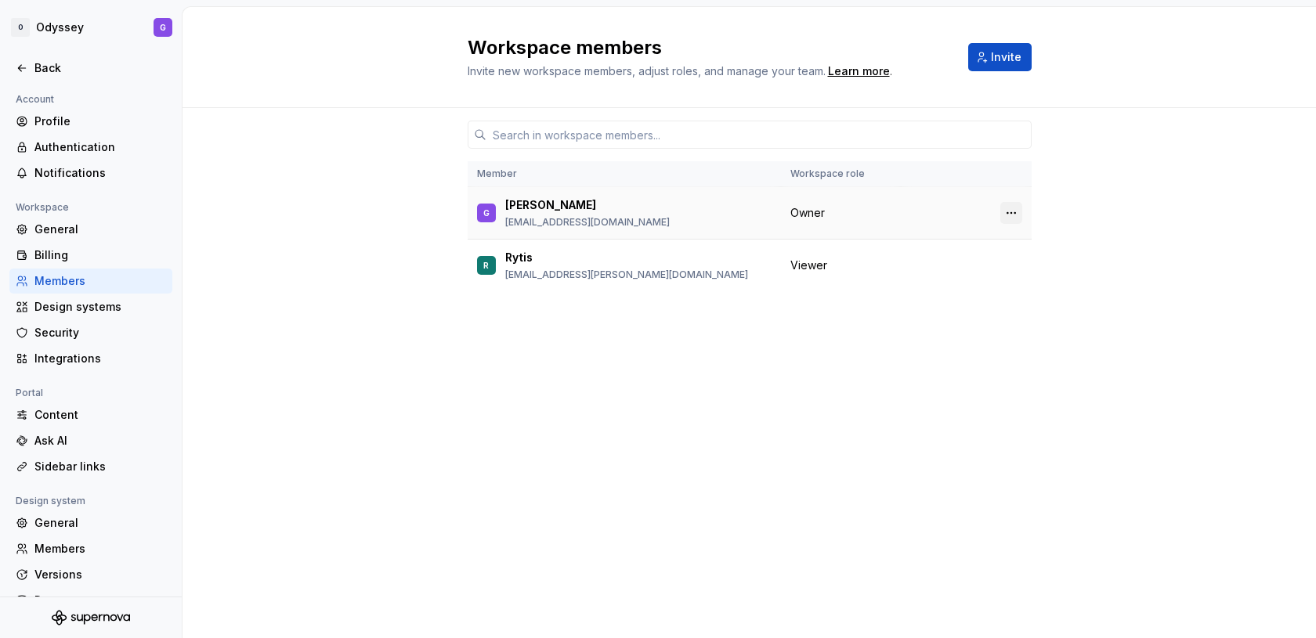
click at [1006, 208] on button "button" at bounding box center [1011, 213] width 22 height 22
click at [950, 239] on div "Transfer ownership" at bounding box center [929, 243] width 164 height 16
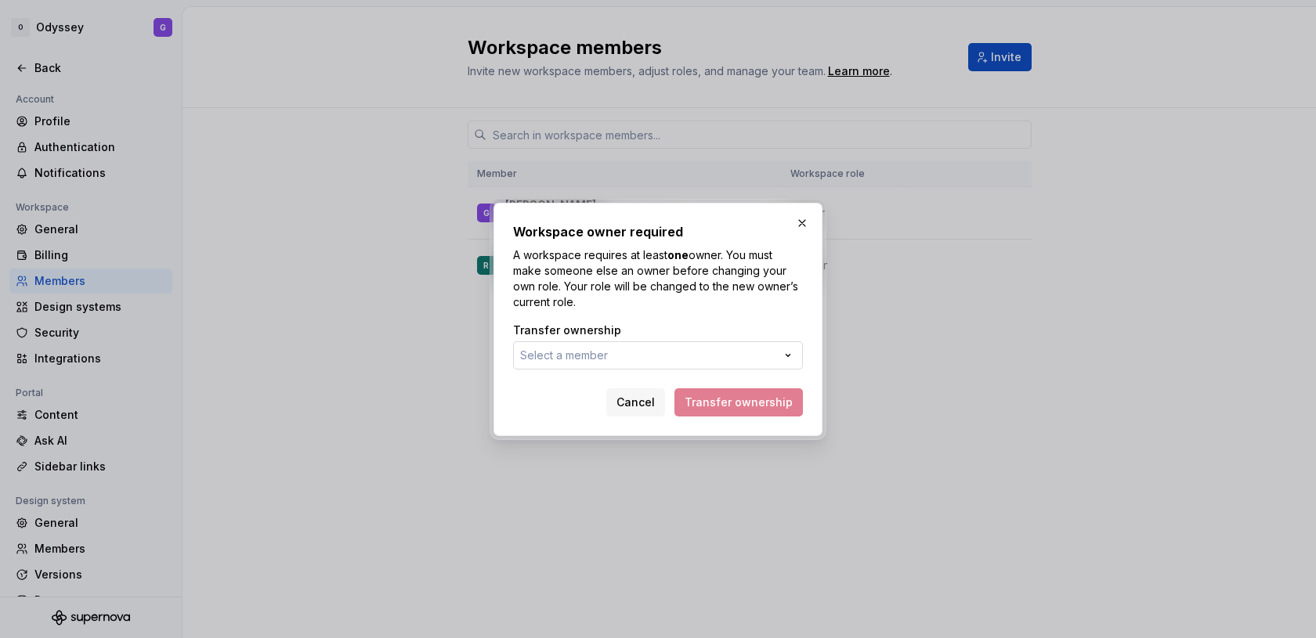
click at [657, 353] on button "Select a member" at bounding box center [658, 355] width 290 height 28
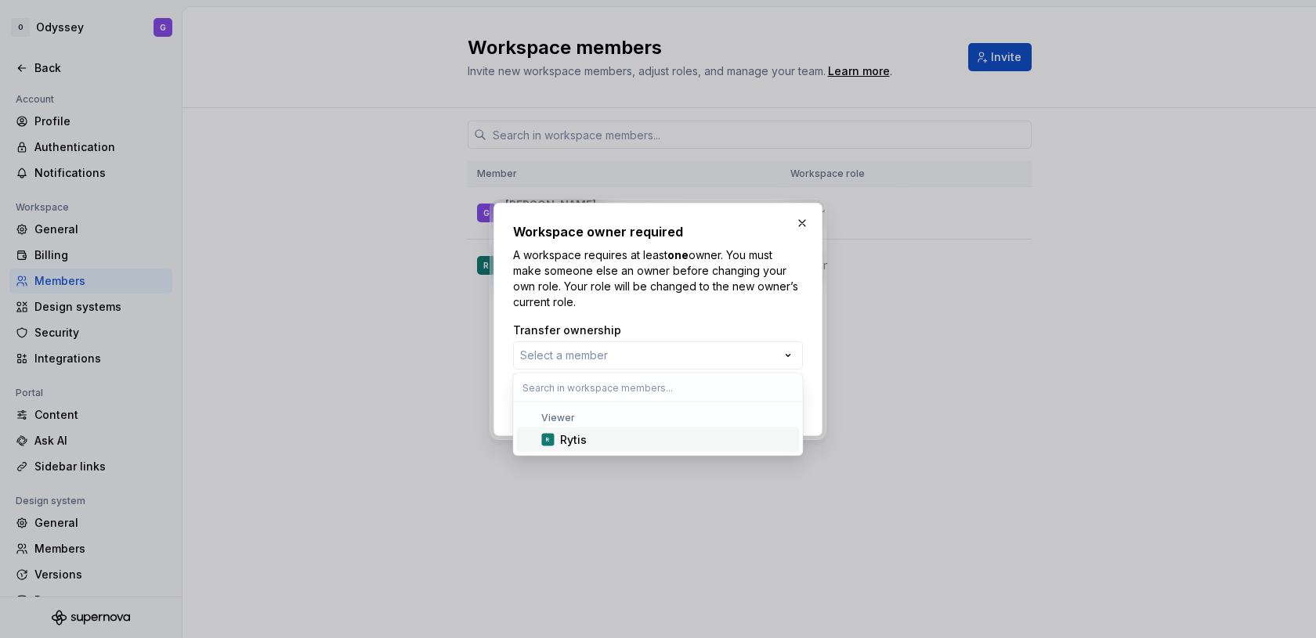
click at [577, 432] on div "Rytis" at bounding box center [573, 440] width 27 height 16
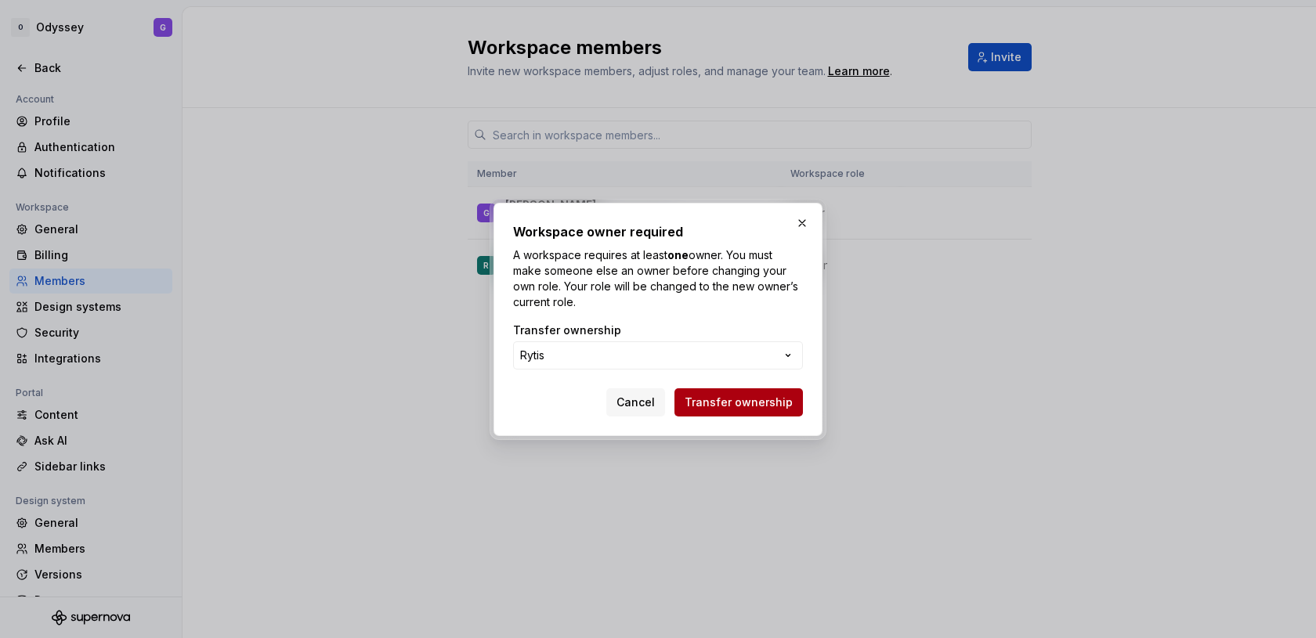
click at [764, 405] on span "Transfer ownership" at bounding box center [738, 403] width 108 height 16
